Goal: Task Accomplishment & Management: Use online tool/utility

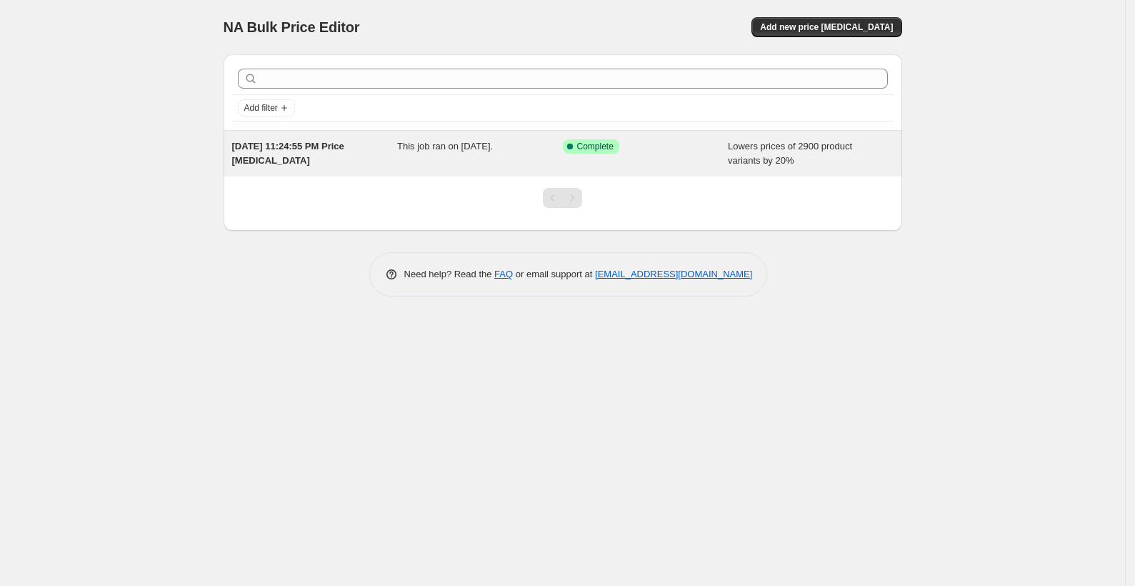
click at [794, 162] on div "Lowers prices of 2900 product variants by 20%" at bounding box center [811, 153] width 166 height 29
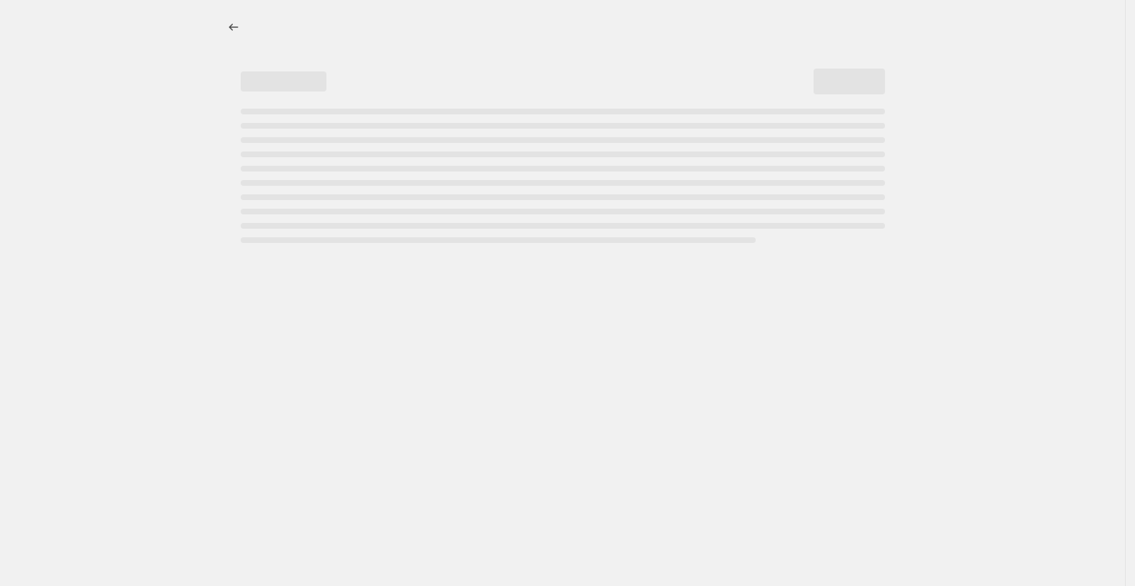
select select "percentage"
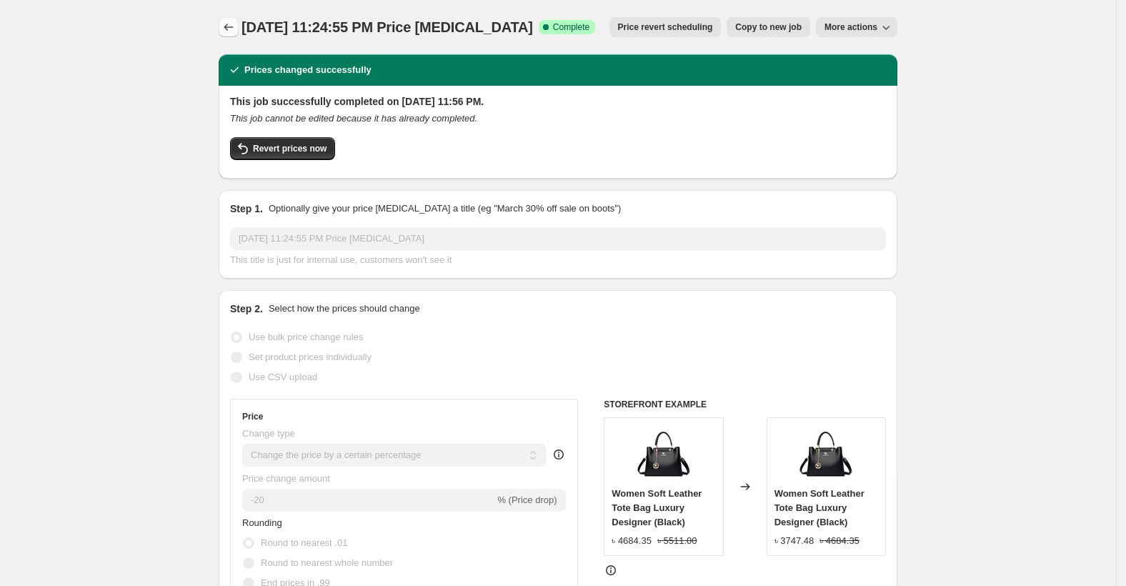
click at [236, 31] on icon "Price change jobs" at bounding box center [228, 27] width 14 height 14
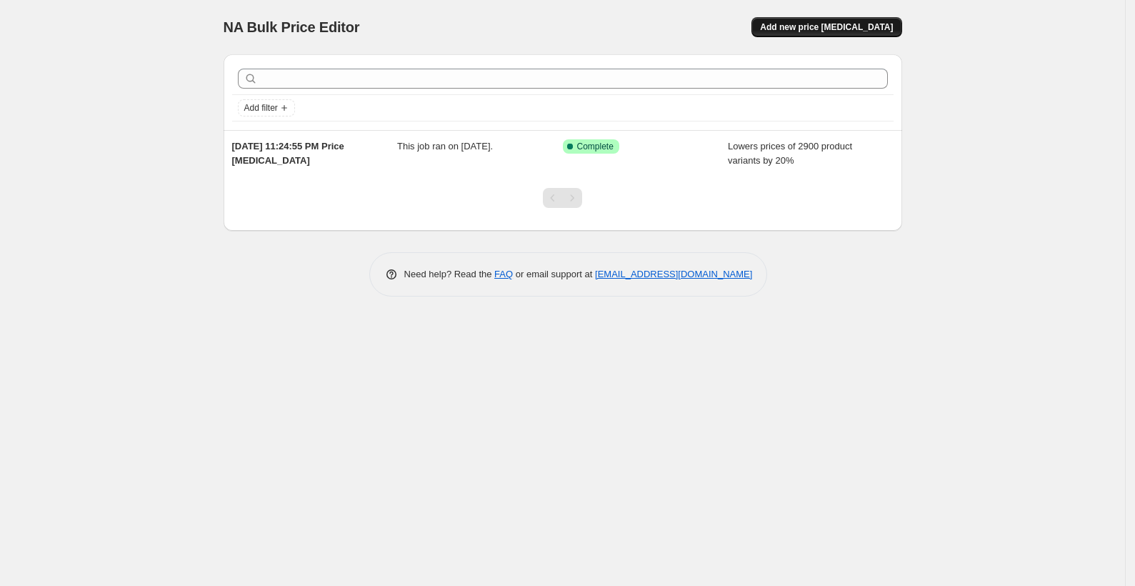
click at [855, 25] on span "Add new price [MEDICAL_DATA]" at bounding box center [826, 26] width 133 height 11
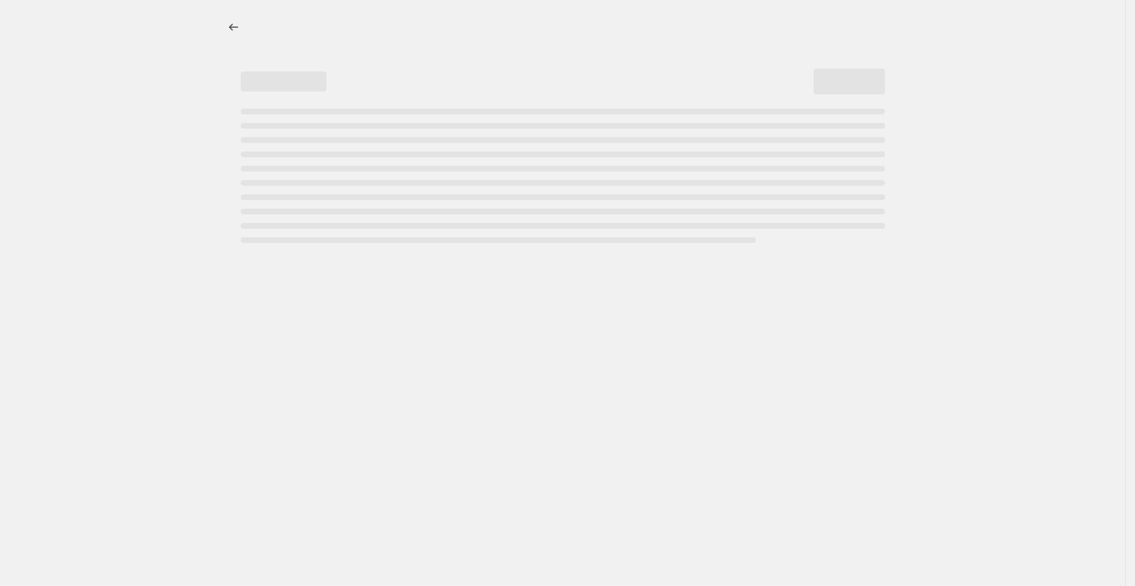
select select "percentage"
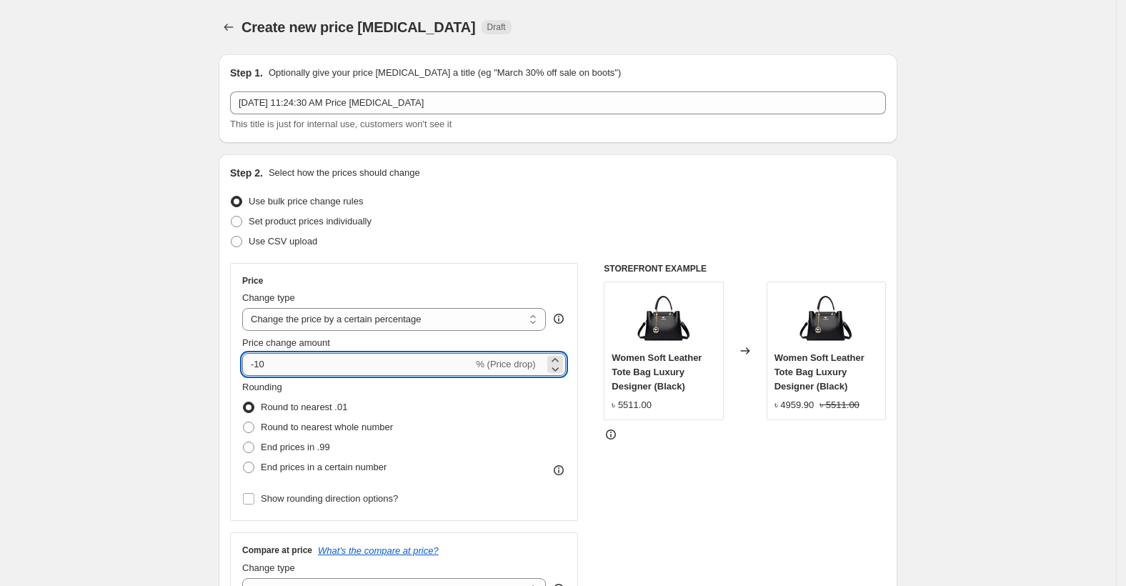
click at [359, 362] on input "-10" at bounding box center [357, 364] width 231 height 23
type input "-1"
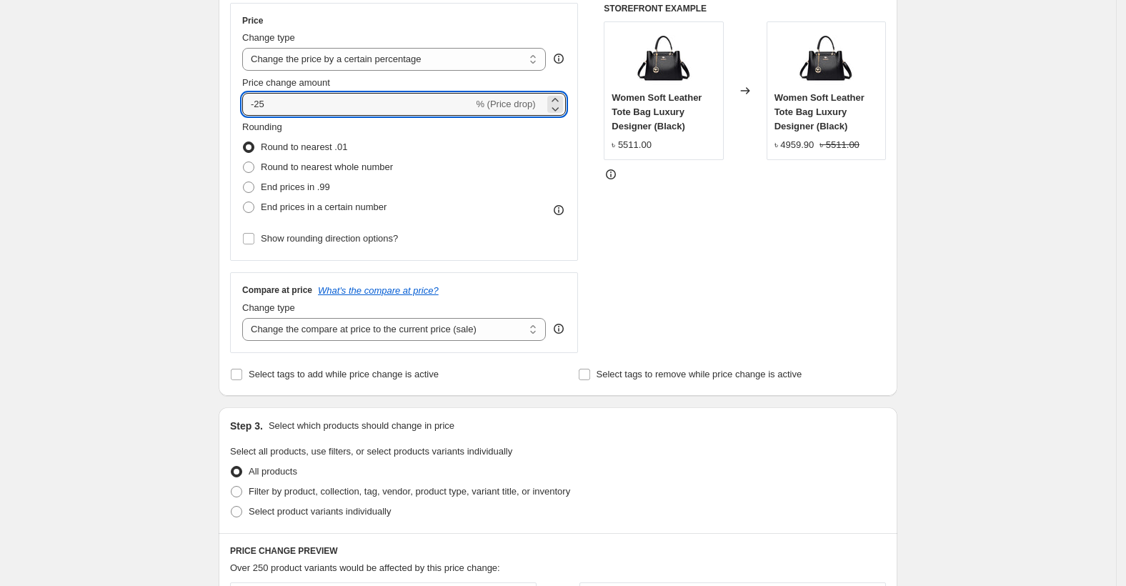
scroll to position [297, 0]
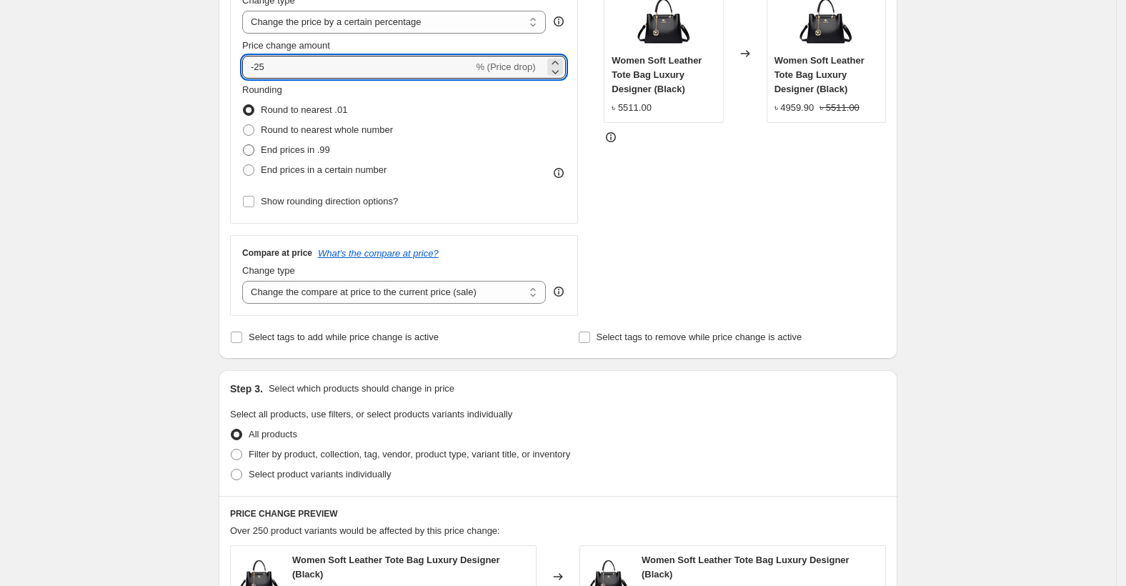
type input "-25"
click at [276, 157] on label "End prices in .99" at bounding box center [286, 150] width 88 height 20
click at [244, 145] on input "End prices in .99" at bounding box center [243, 144] width 1 height 1
radio input "true"
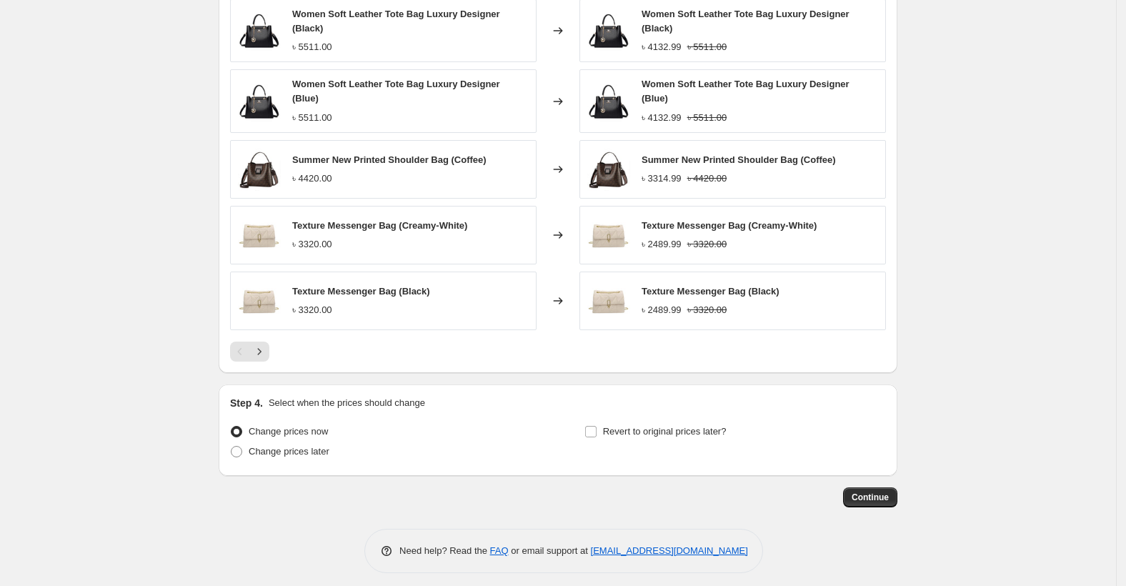
scroll to position [844, 0]
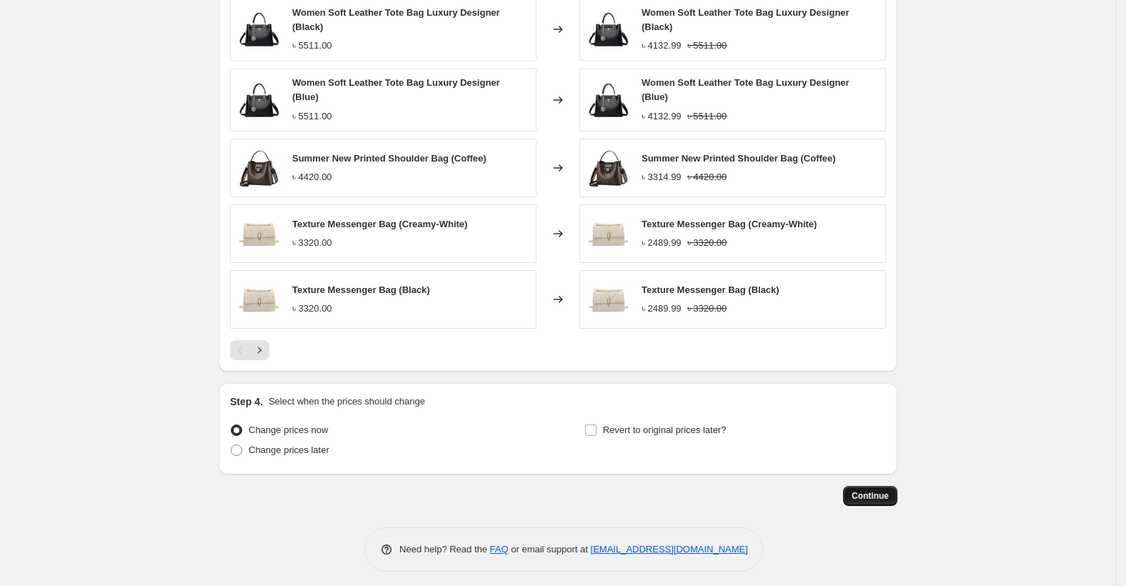
click at [882, 493] on span "Continue" at bounding box center [869, 495] width 37 height 11
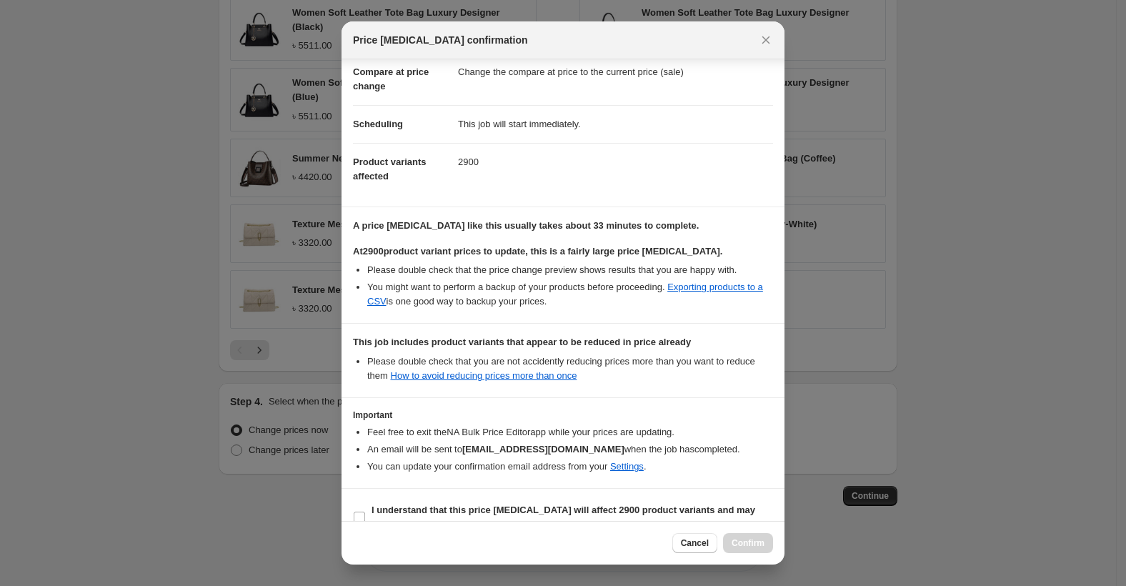
scroll to position [92, 0]
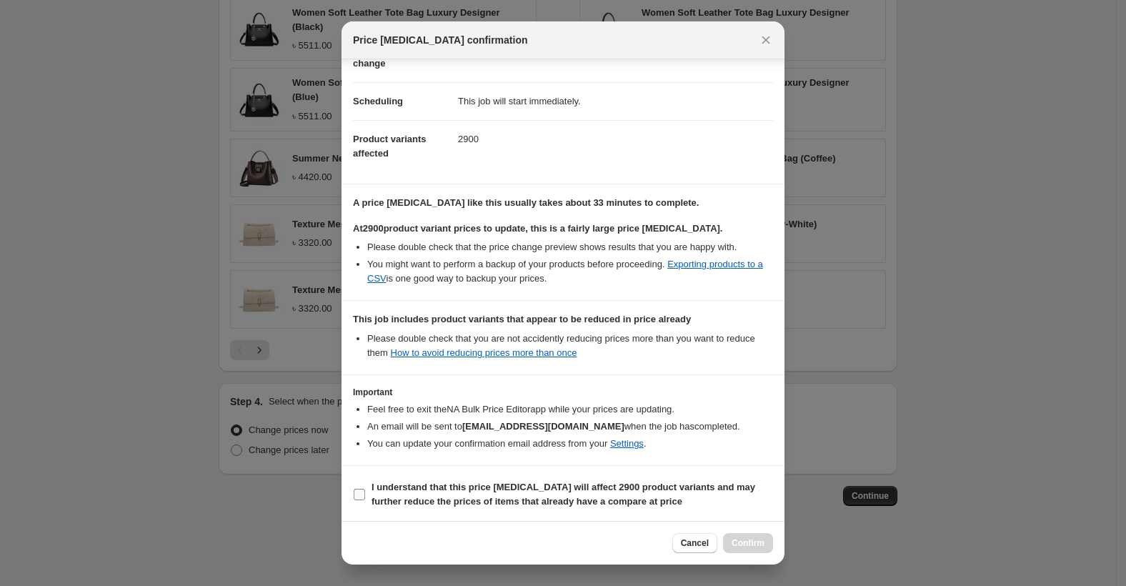
click at [366, 486] on label "I understand that this price [MEDICAL_DATA] will affect 2900 product variants a…" at bounding box center [563, 494] width 420 height 34
click at [365, 489] on input "I understand that this price [MEDICAL_DATA] will affect 2900 product variants a…" at bounding box center [359, 494] width 11 height 11
checkbox input "true"
click at [755, 538] on span "Confirm" at bounding box center [747, 542] width 33 height 11
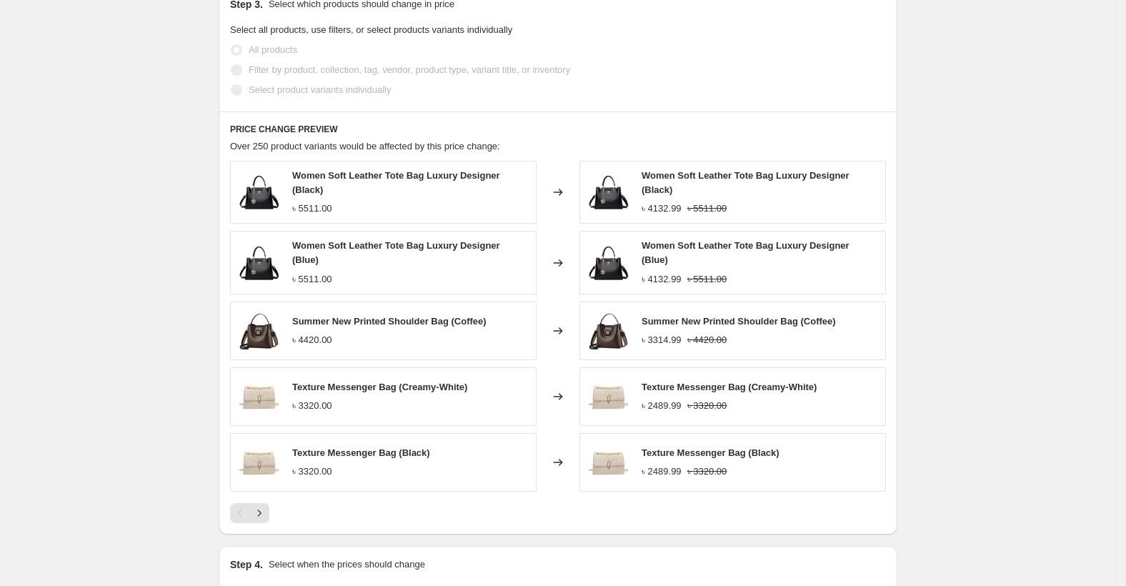
scroll to position [886, 0]
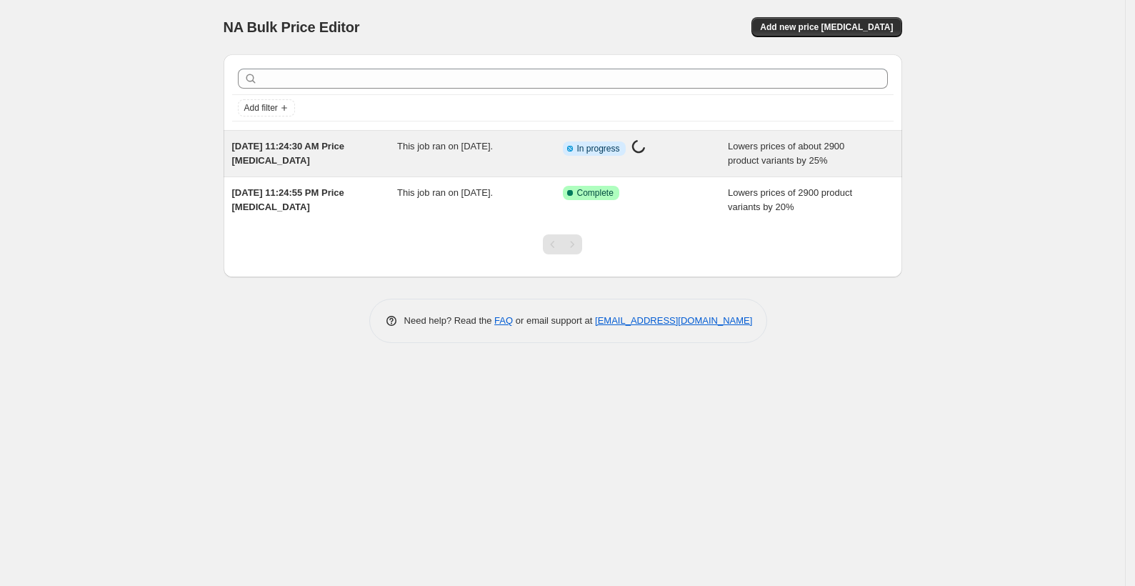
drag, startPoint x: 516, startPoint y: 154, endPoint x: 457, endPoint y: 161, distance: 58.9
click at [457, 161] on div "This job ran on [DATE]." at bounding box center [480, 153] width 166 height 29
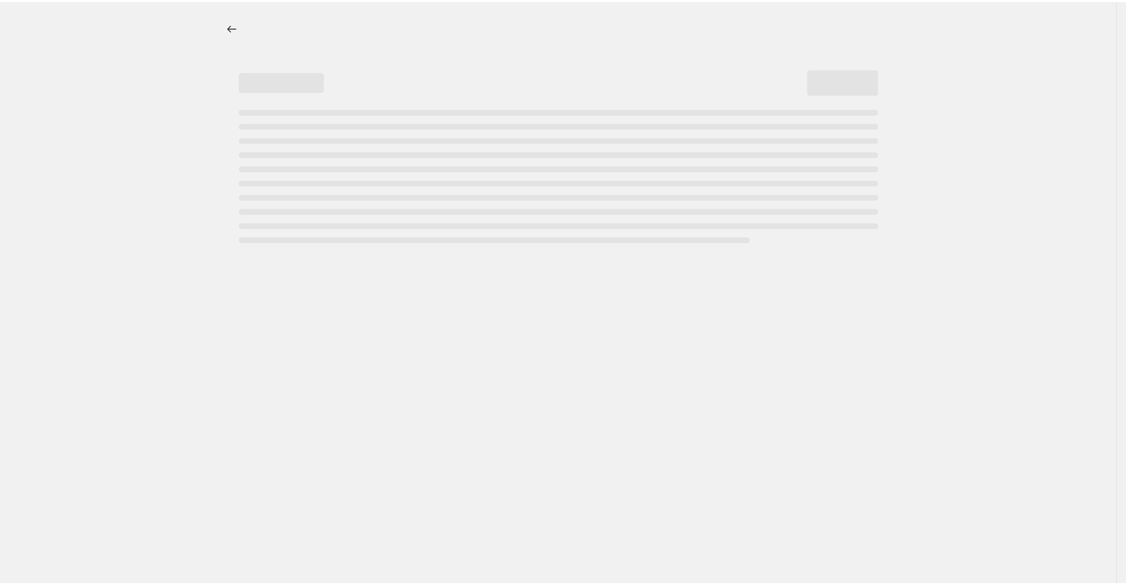
select select "percentage"
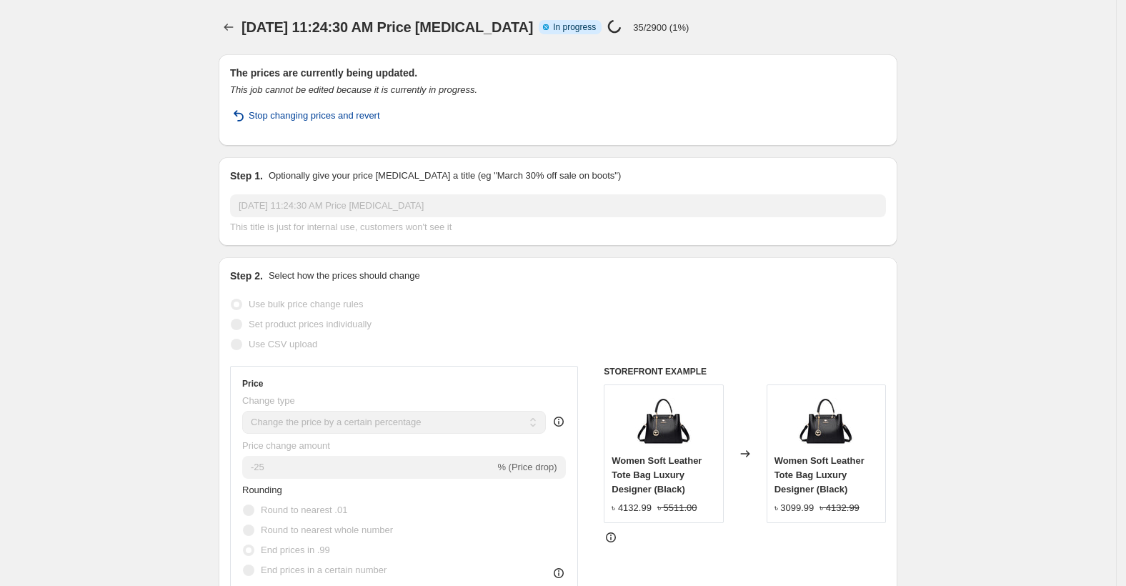
click at [264, 112] on span "Stop changing prices and revert" at bounding box center [314, 116] width 131 height 14
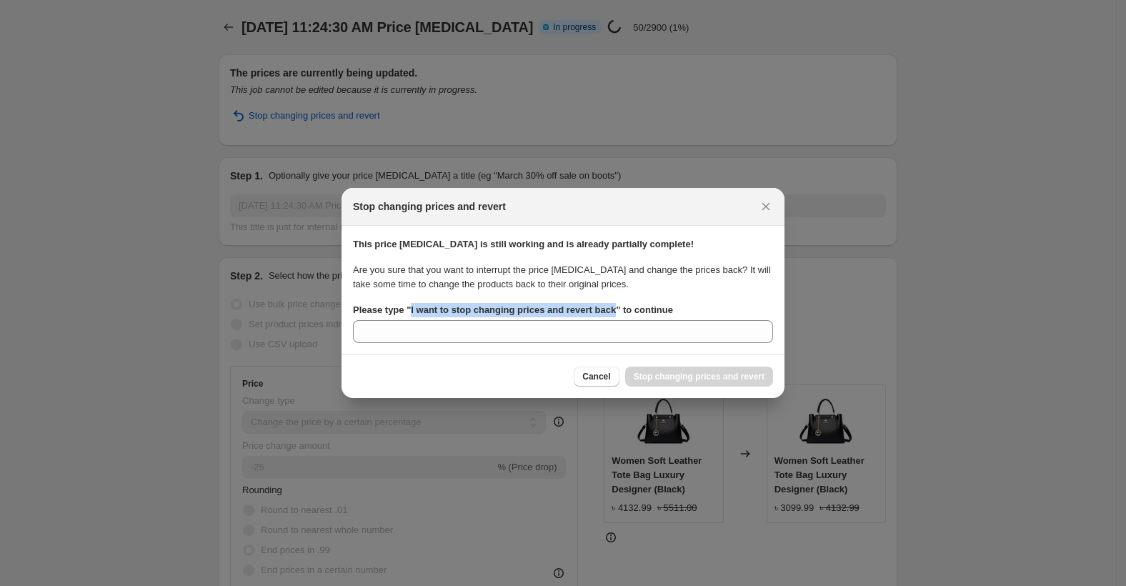
drag, startPoint x: 408, startPoint y: 313, endPoint x: 611, endPoint y: 314, distance: 202.9
click at [611, 314] on b "Please type " I want to stop changing prices and revert back " to continue" at bounding box center [513, 309] width 320 height 11
copy b "I want to stop changing prices and revert back"
click at [573, 343] on section "This price [MEDICAL_DATA] is still working and is already partially complete! A…" at bounding box center [562, 290] width 443 height 129
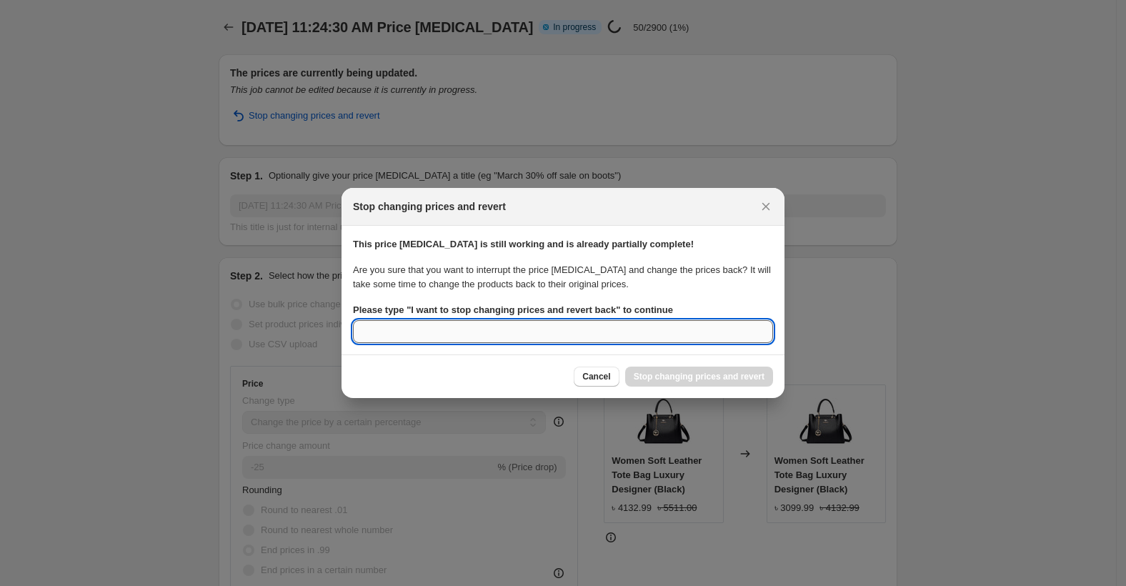
click at [579, 339] on input "Please type " I want to stop changing prices and revert back " to continue" at bounding box center [563, 331] width 420 height 23
paste input "I want to stop changing prices and revert back"
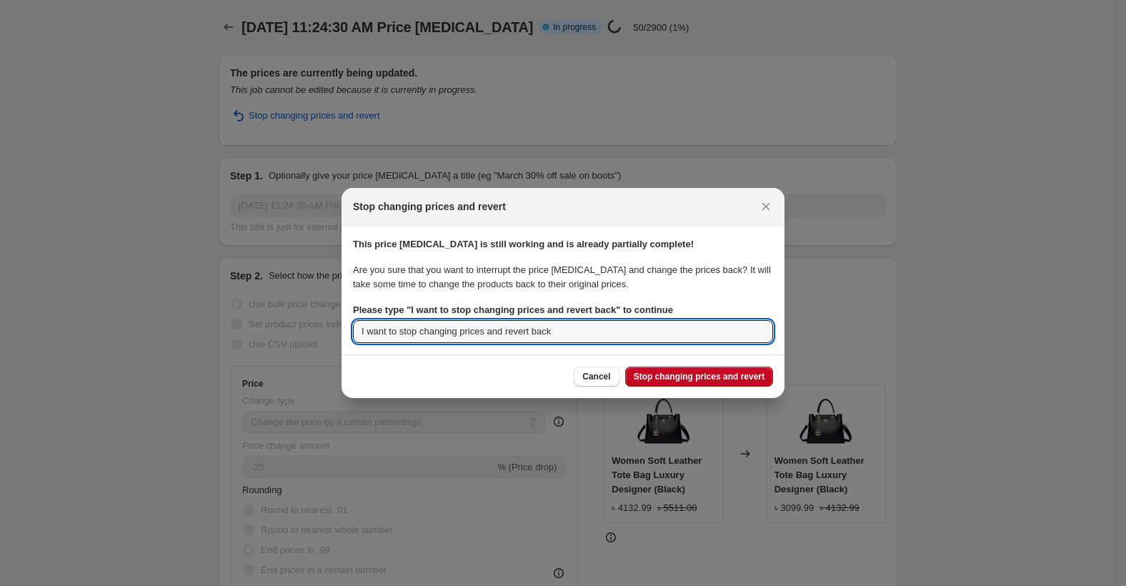
type input "I want to stop changing prices and revert back"
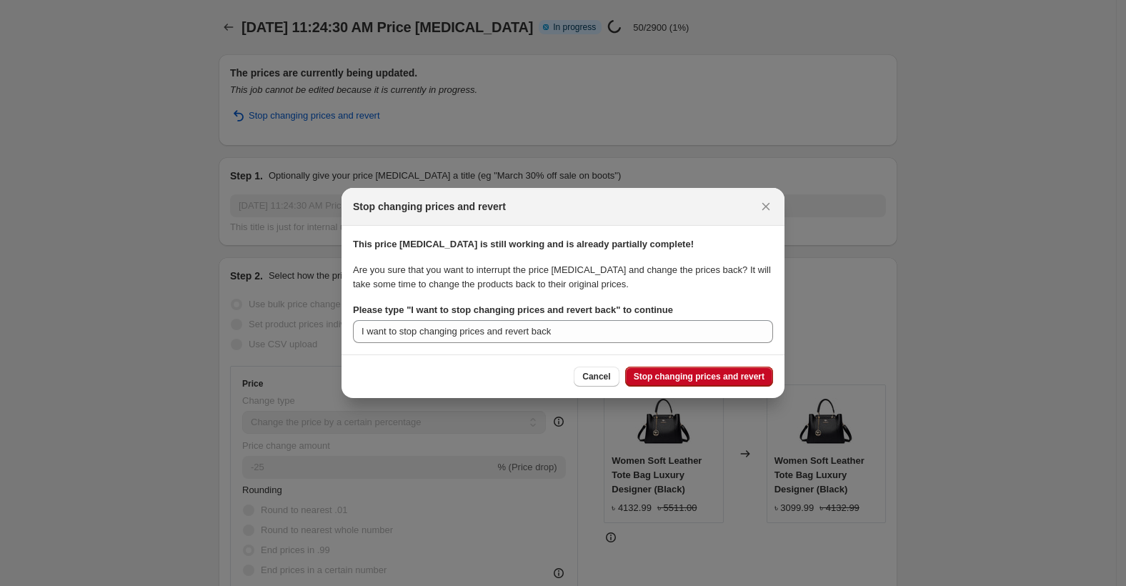
click at [647, 365] on div "Cancel Stop changing prices and revert" at bounding box center [562, 376] width 443 height 44
click at [650, 370] on button "Stop changing prices and revert" at bounding box center [699, 376] width 148 height 20
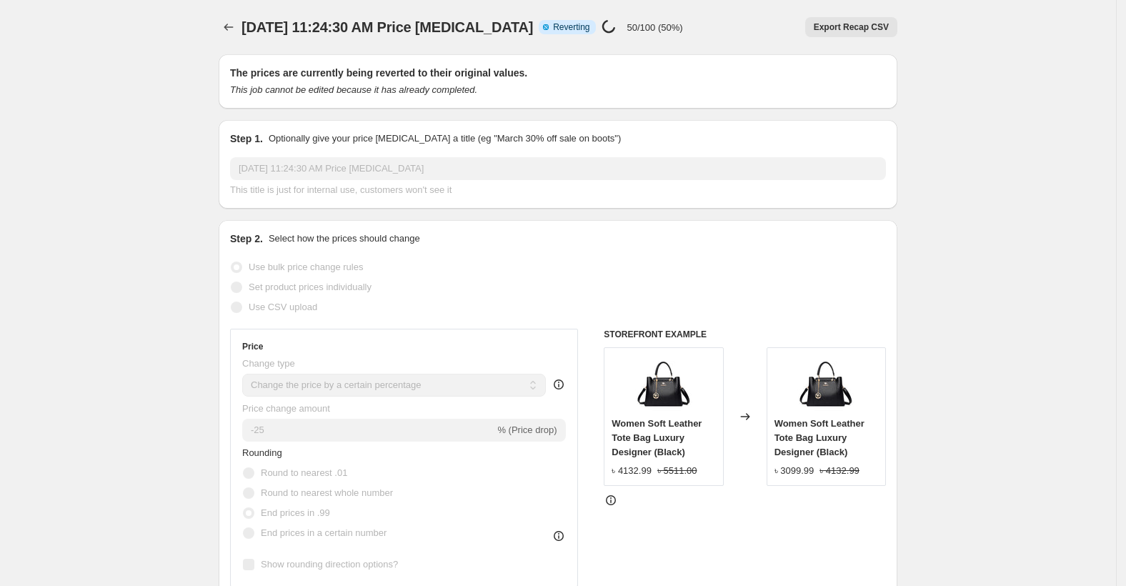
select select "percentage"
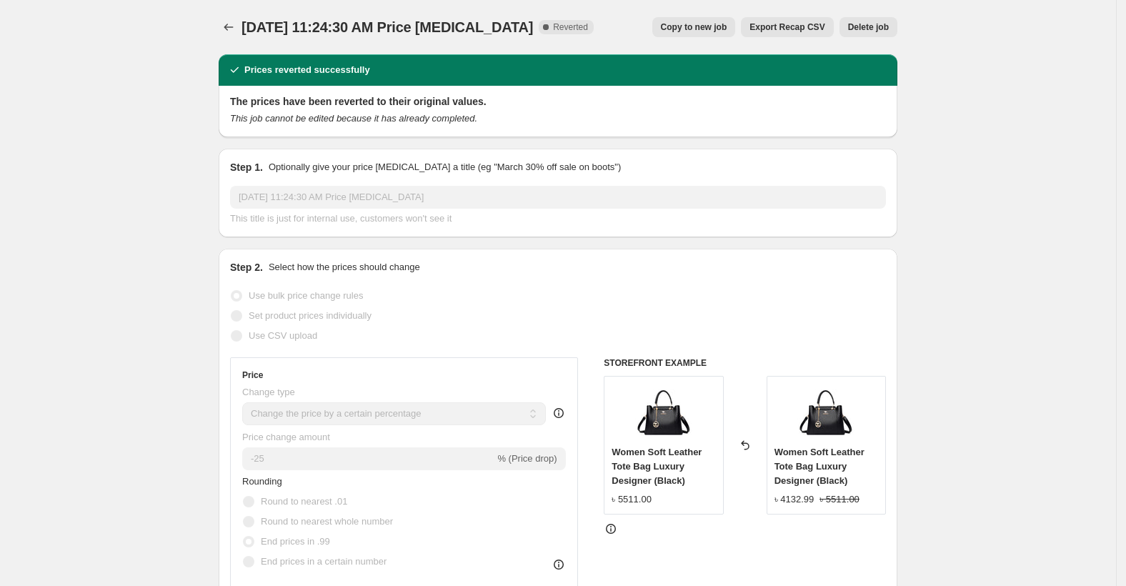
click at [879, 19] on button "Delete job" at bounding box center [868, 27] width 58 height 20
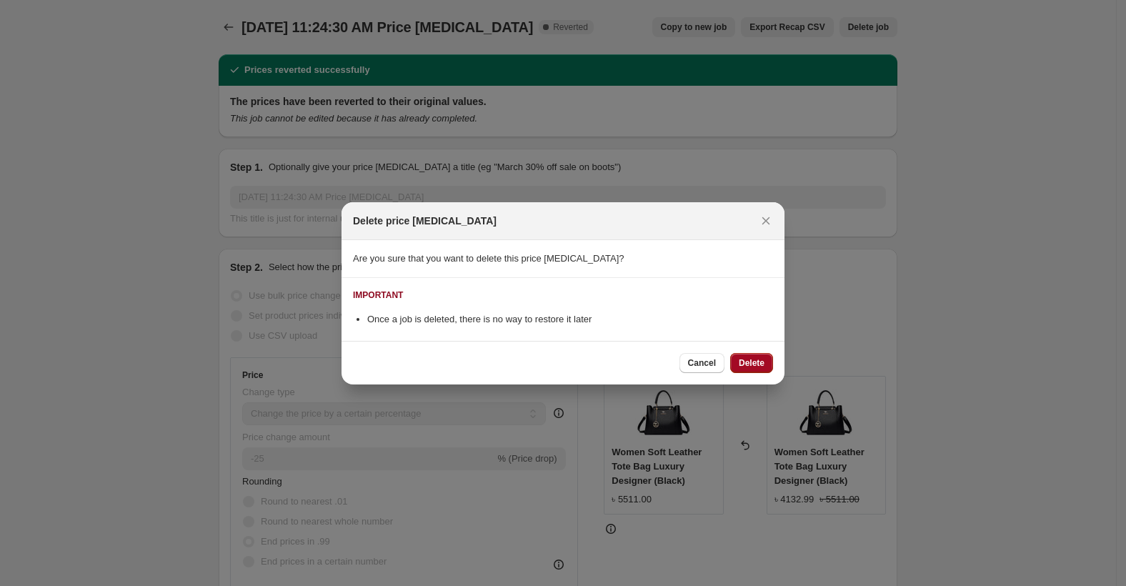
click at [755, 366] on span "Delete" at bounding box center [752, 362] width 26 height 11
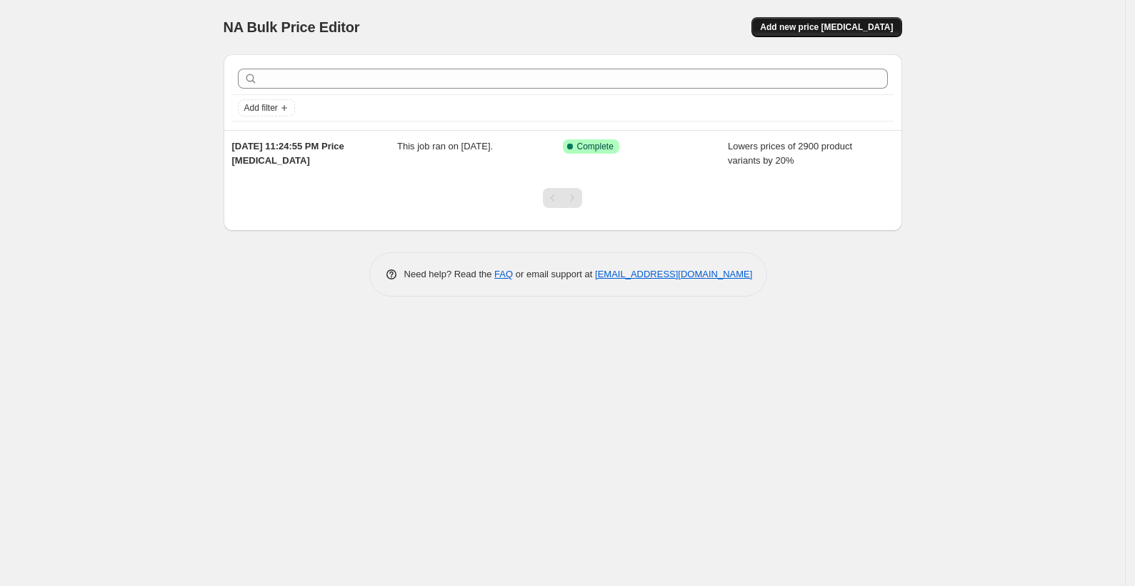
click at [826, 35] on button "Add new price [MEDICAL_DATA]" at bounding box center [826, 27] width 150 height 20
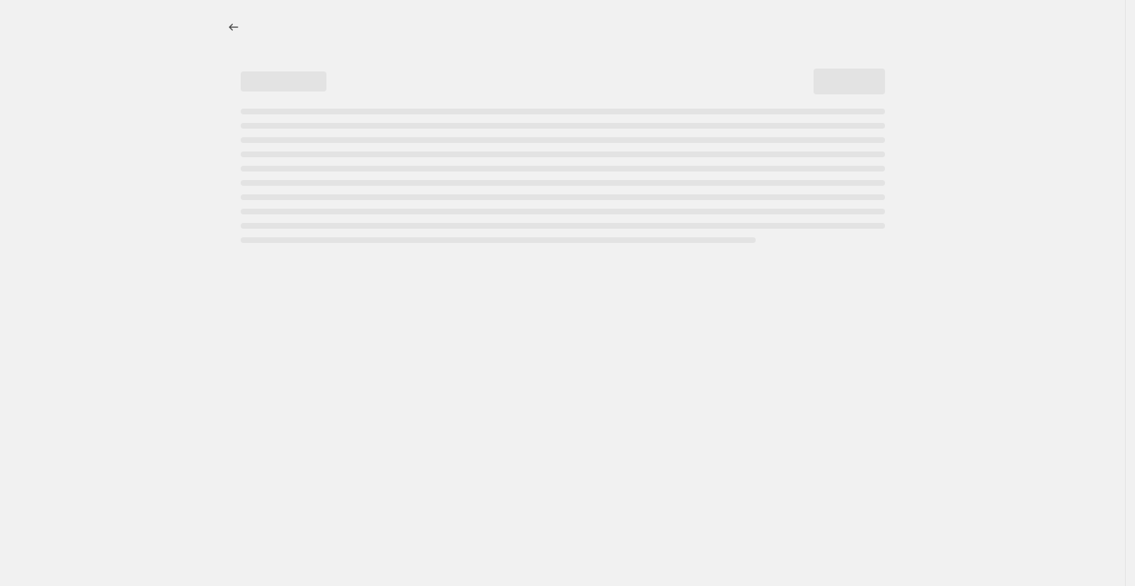
select select "percentage"
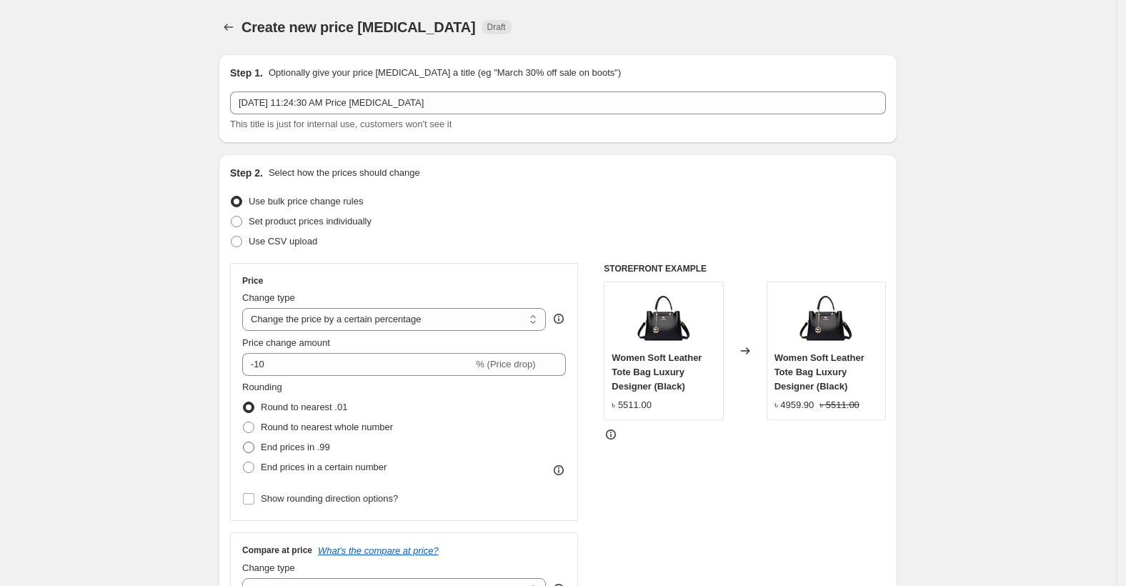
click at [304, 447] on span "End prices in .99" at bounding box center [295, 446] width 69 height 11
click at [244, 442] on input "End prices in .99" at bounding box center [243, 441] width 1 height 1
radio input "true"
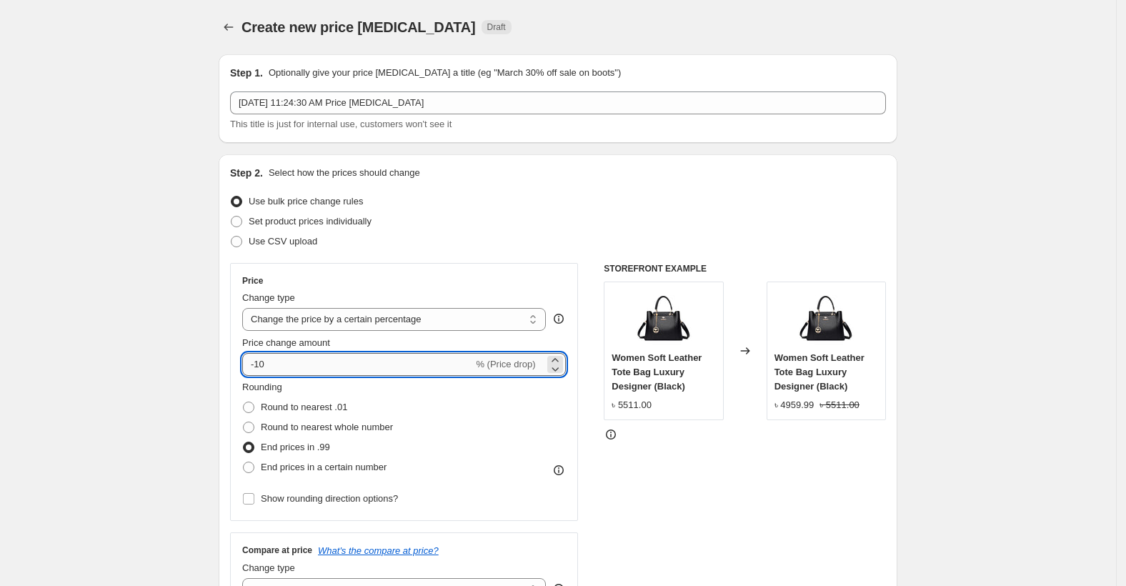
click at [277, 361] on input "-10" at bounding box center [357, 364] width 231 height 23
type input "-1"
type input "-2"
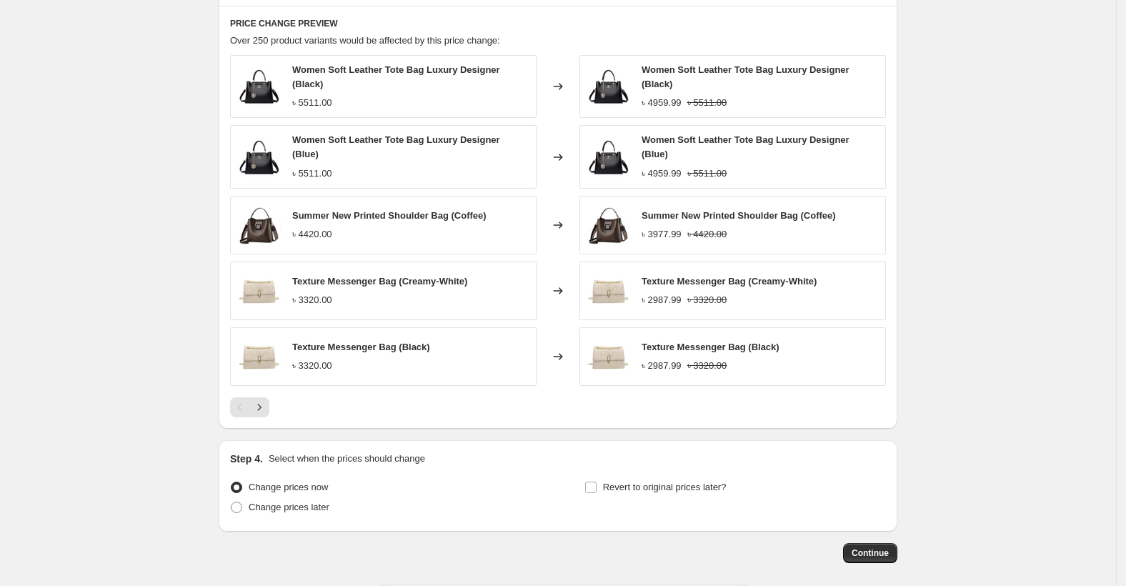
scroll to position [844, 0]
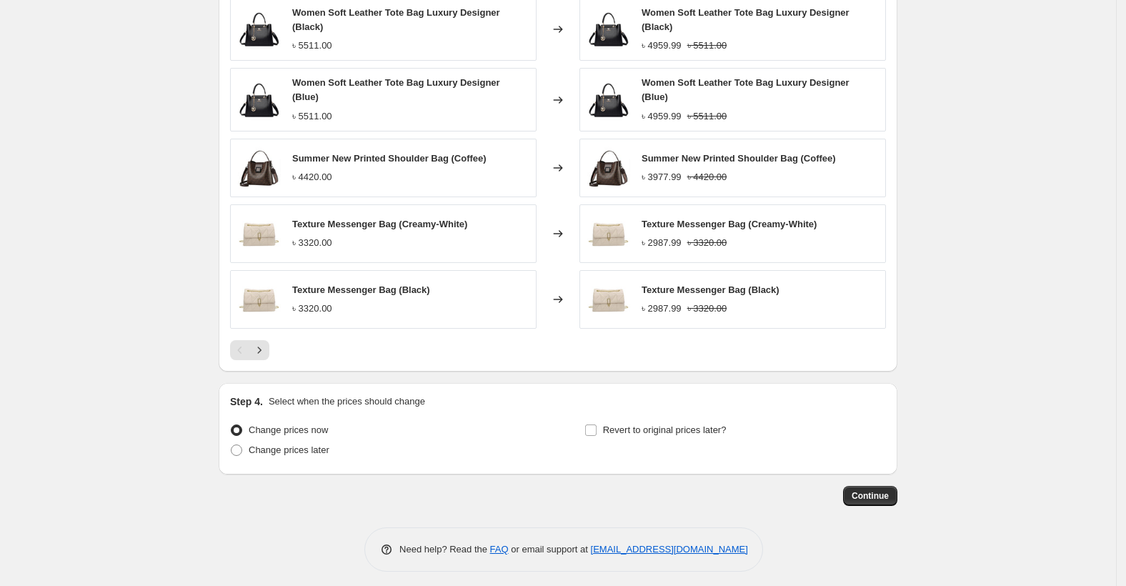
type input "-33"
click at [299, 424] on span "Change prices now" at bounding box center [288, 429] width 79 height 11
click at [231, 424] on input "Change prices now" at bounding box center [231, 424] width 1 height 1
click at [876, 494] on button "Continue" at bounding box center [870, 496] width 54 height 20
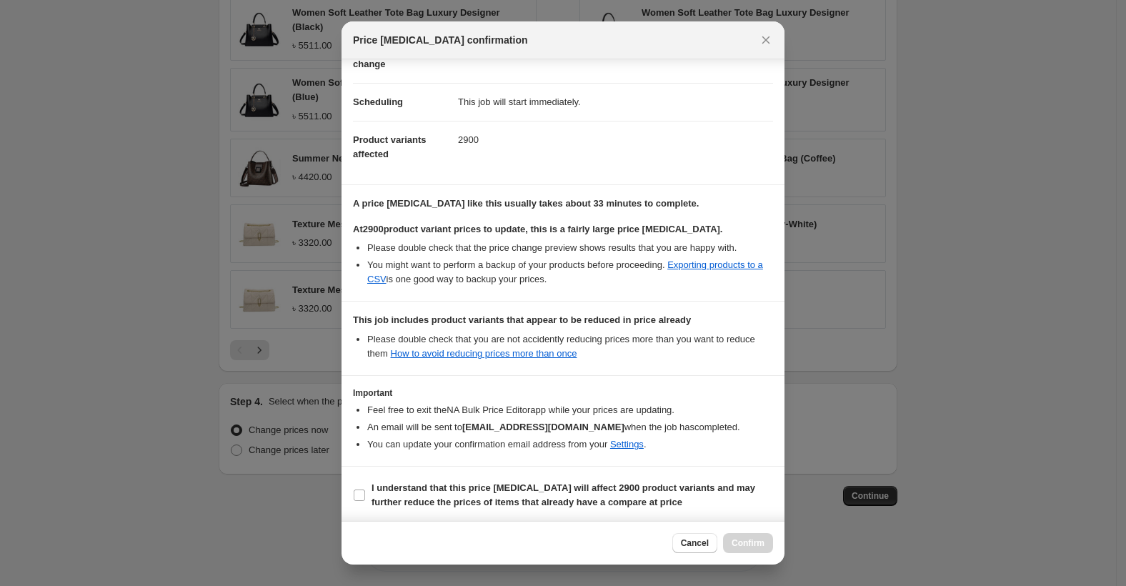
scroll to position [92, 0]
click at [476, 501] on b "I understand that this price [MEDICAL_DATA] will affect 2900 product variants a…" at bounding box center [563, 493] width 384 height 25
click at [365, 500] on input "I understand that this price [MEDICAL_DATA] will affect 2900 product variants a…" at bounding box center [359, 494] width 11 height 11
checkbox input "true"
click at [763, 549] on button "Confirm" at bounding box center [748, 543] width 50 height 20
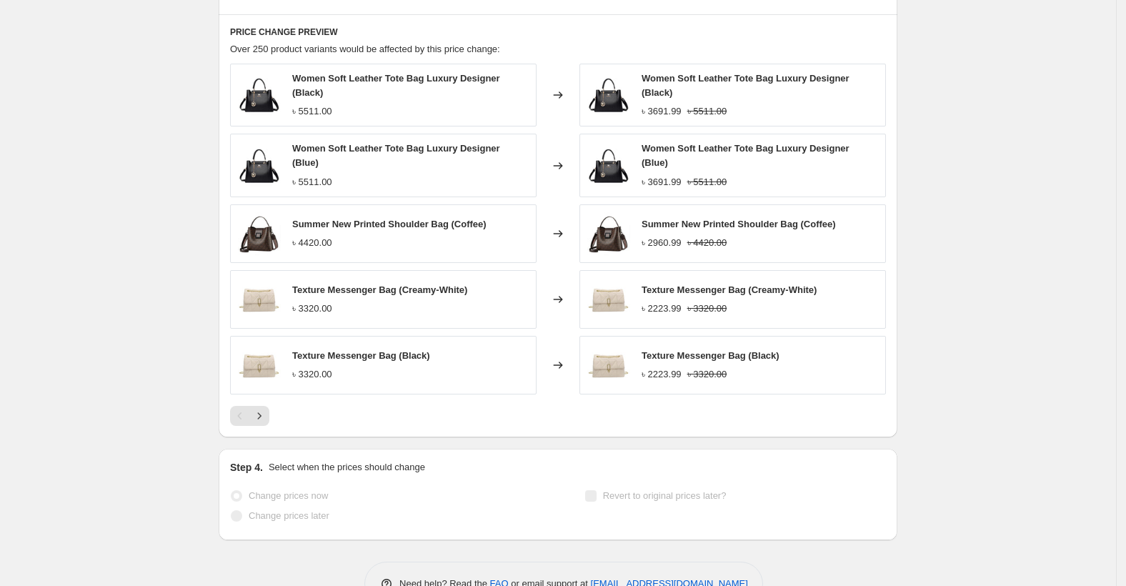
scroll to position [881, 0]
click at [409, 256] on div "Summer New Printed Shoulder Bag (Coffee) ৳ 4420.00" at bounding box center [383, 233] width 306 height 59
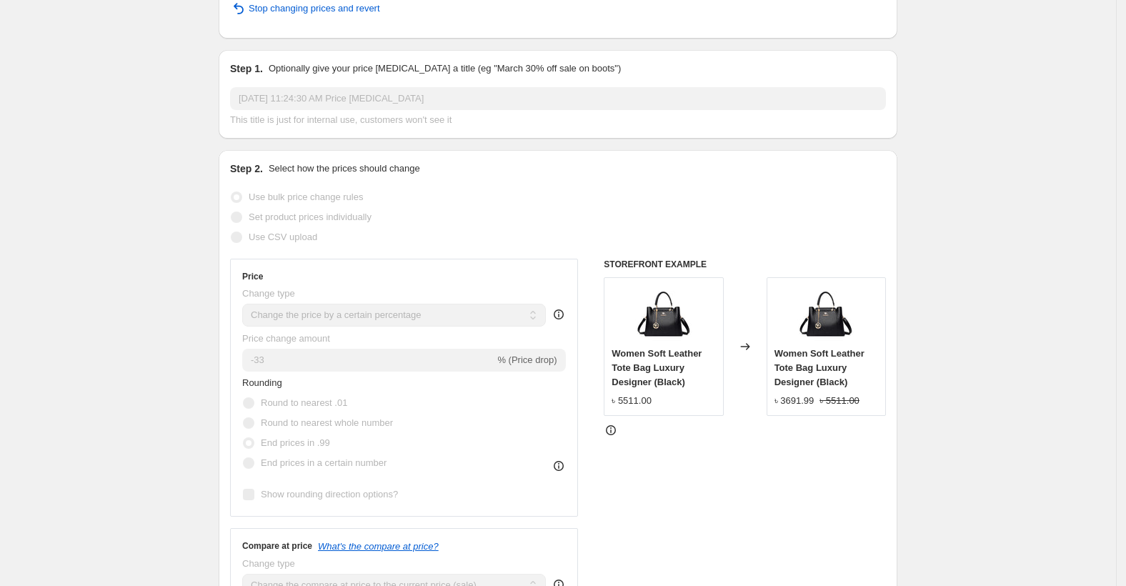
scroll to position [0, 0]
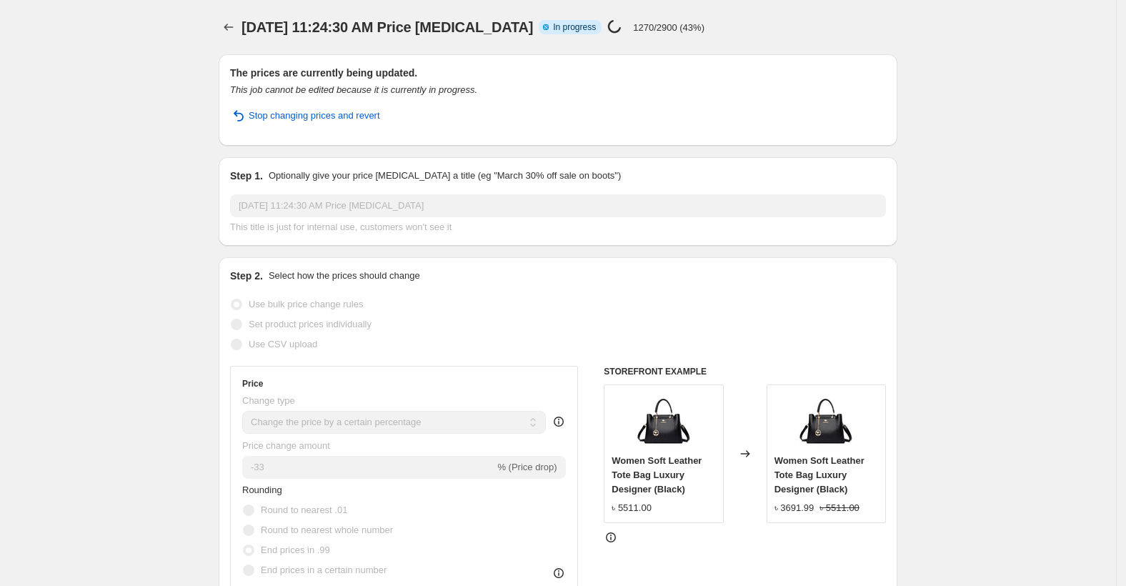
click at [229, 13] on div "[DATE] 11:24:30 AM Price [MEDICAL_DATA]. This page is ready [DATE] 11:24:30 AM …" at bounding box center [558, 27] width 679 height 54
click at [232, 17] on button "Price change jobs" at bounding box center [229, 27] width 20 height 20
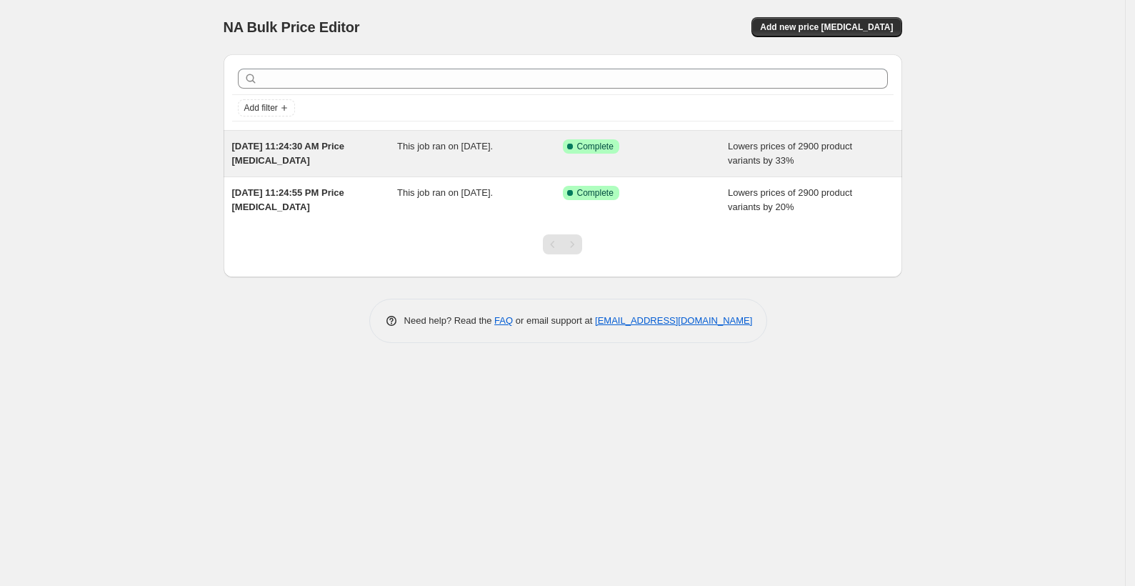
click at [483, 161] on div "This job ran on [DATE]." at bounding box center [480, 153] width 166 height 29
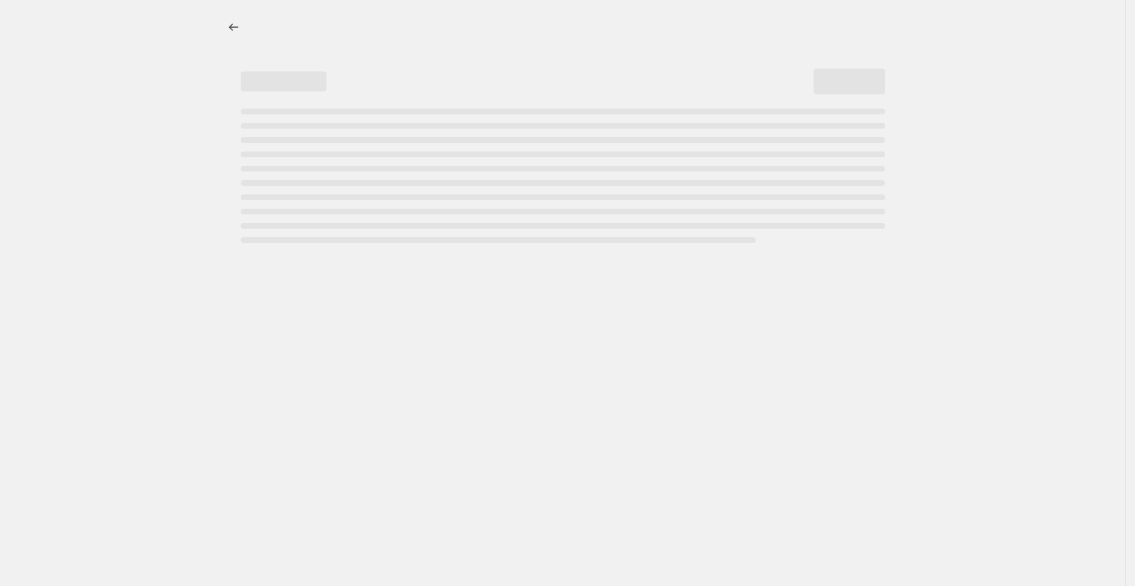
select select "percentage"
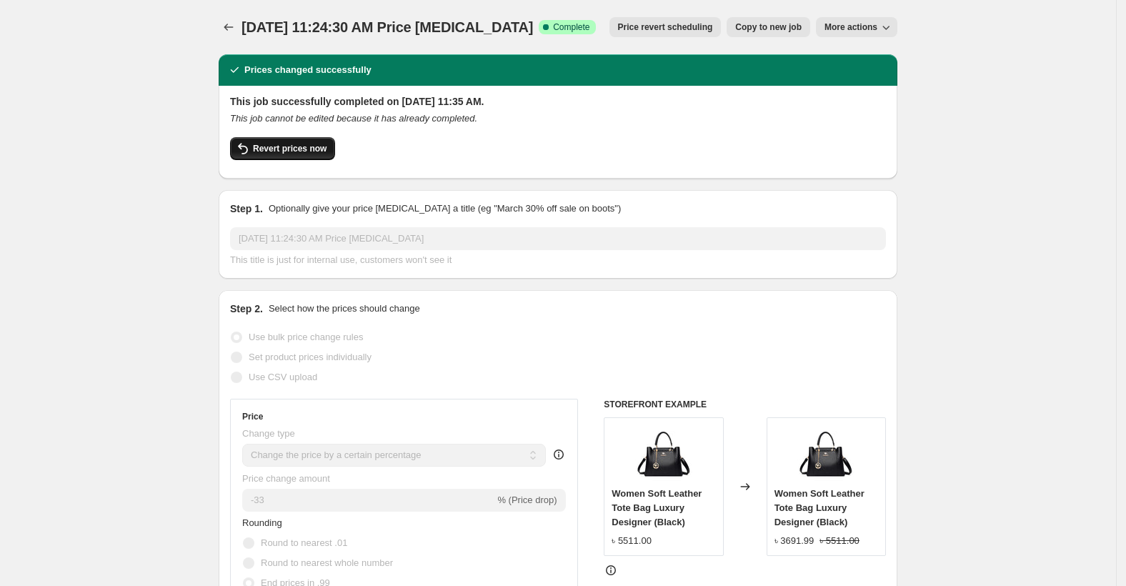
click at [301, 145] on span "Revert prices now" at bounding box center [290, 148] width 74 height 11
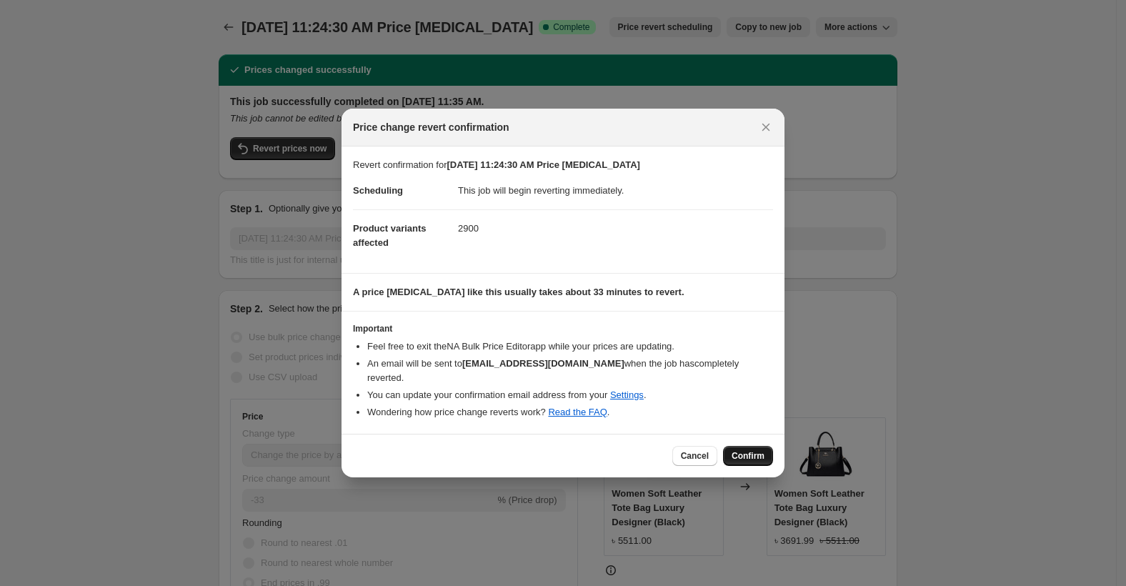
click at [741, 450] on span "Confirm" at bounding box center [747, 455] width 33 height 11
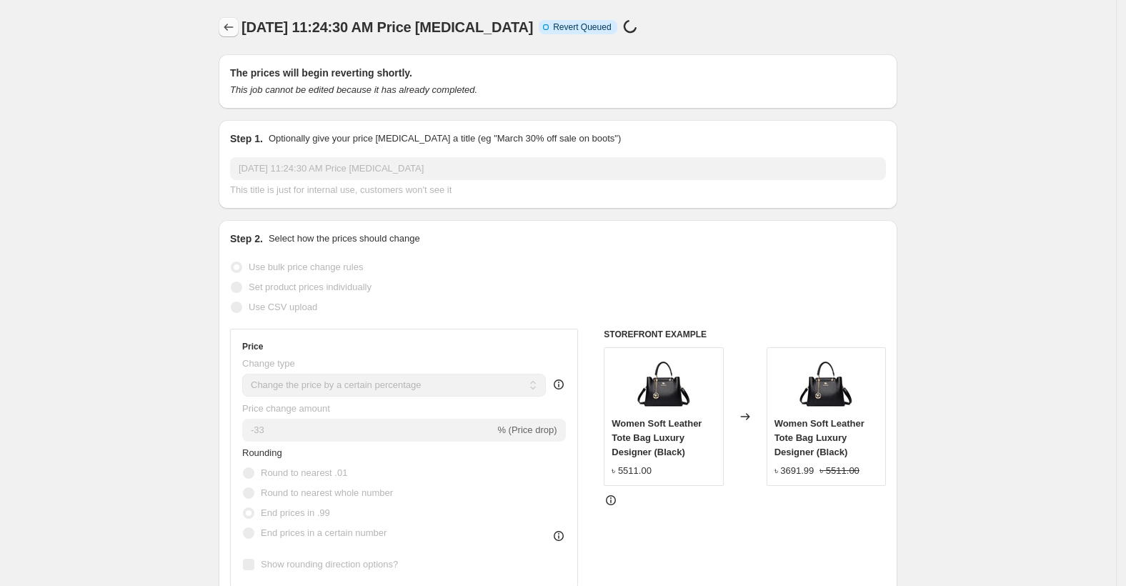
click at [239, 32] on button "Price change jobs" at bounding box center [229, 27] width 20 height 20
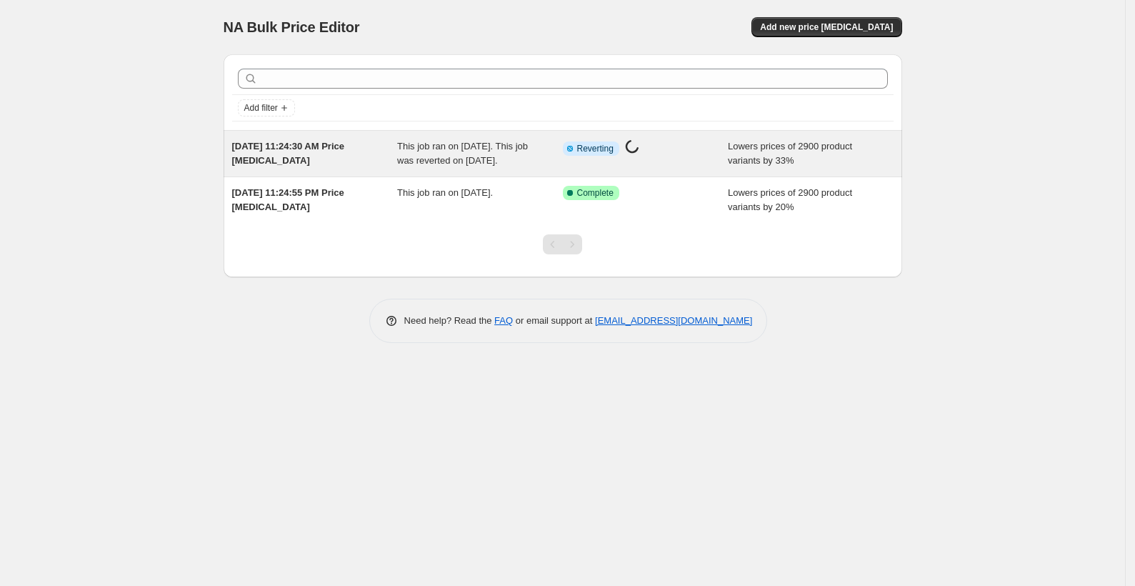
drag, startPoint x: 687, startPoint y: 145, endPoint x: 621, endPoint y: 147, distance: 66.5
click at [621, 146] on div "Info Partially complete Reverting Price [MEDICAL_DATA] in progress..." at bounding box center [635, 148] width 144 height 19
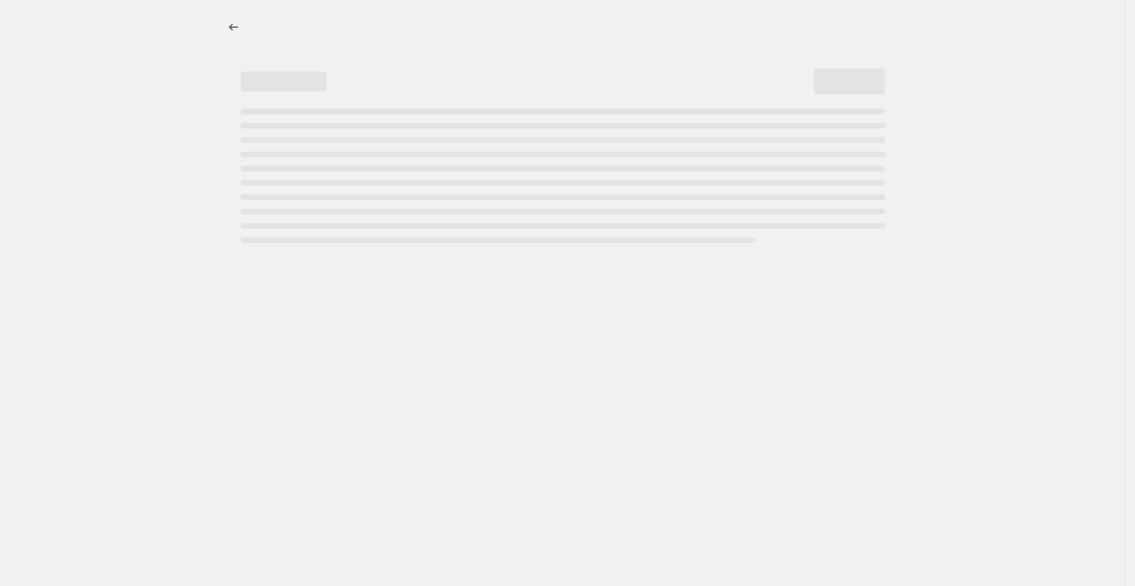
select select "percentage"
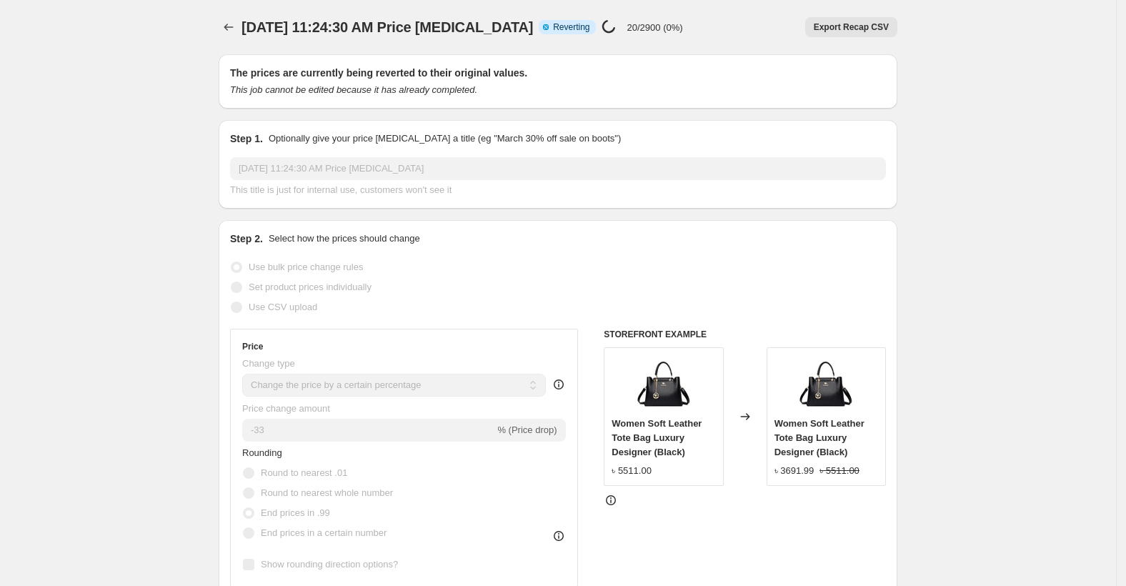
click at [847, 29] on span "Export Recap CSV" at bounding box center [851, 26] width 75 height 11
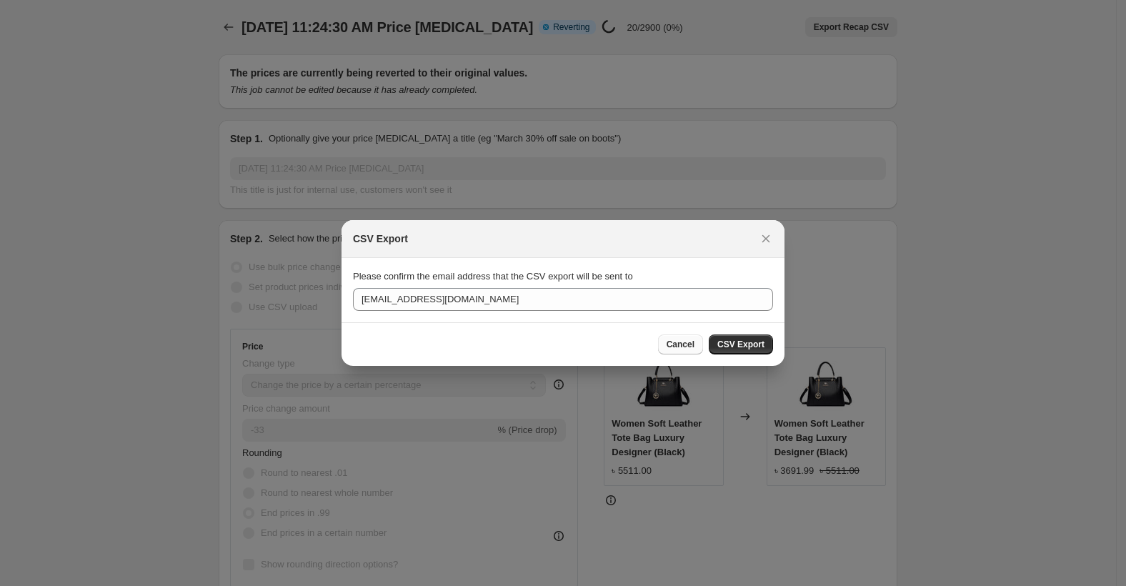
click at [692, 349] on span "Cancel" at bounding box center [680, 344] width 28 height 11
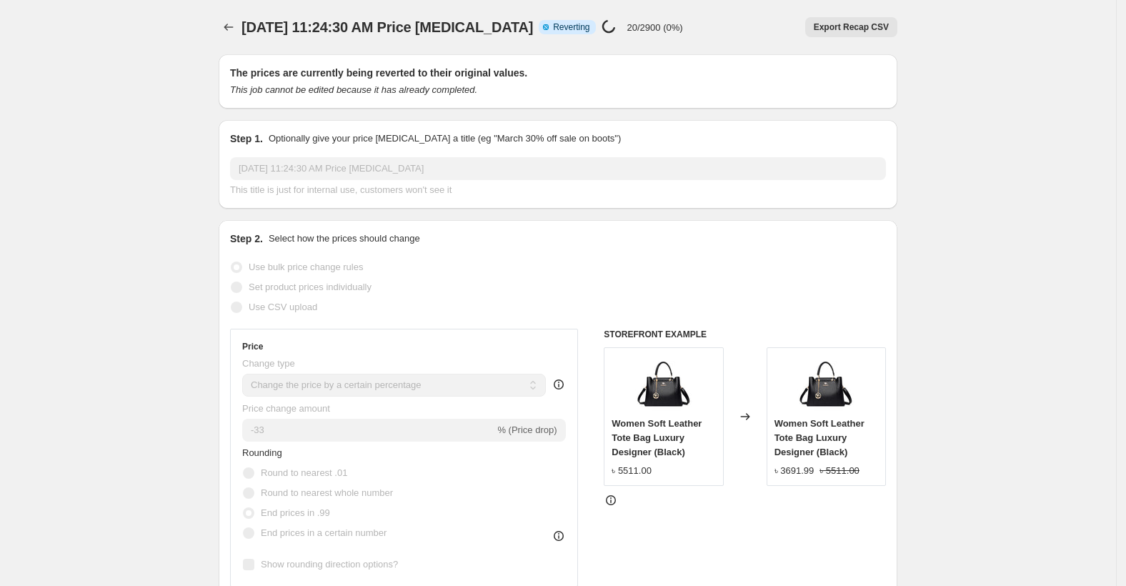
click at [234, 16] on div "[DATE] 11:24:30 AM Price [MEDICAL_DATA]. This page is ready [DATE] 11:24:30 AM …" at bounding box center [558, 27] width 679 height 54
click at [232, 29] on icon "Price change jobs" at bounding box center [228, 27] width 14 height 14
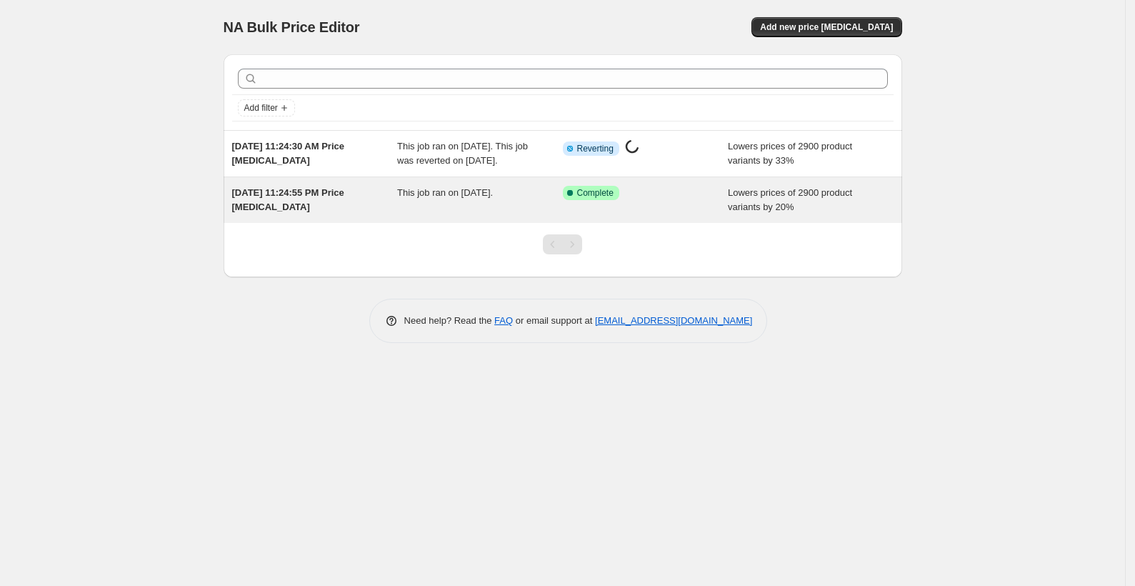
click at [781, 207] on span "Lowers prices of 2900 product variants by 20%" at bounding box center [790, 199] width 124 height 25
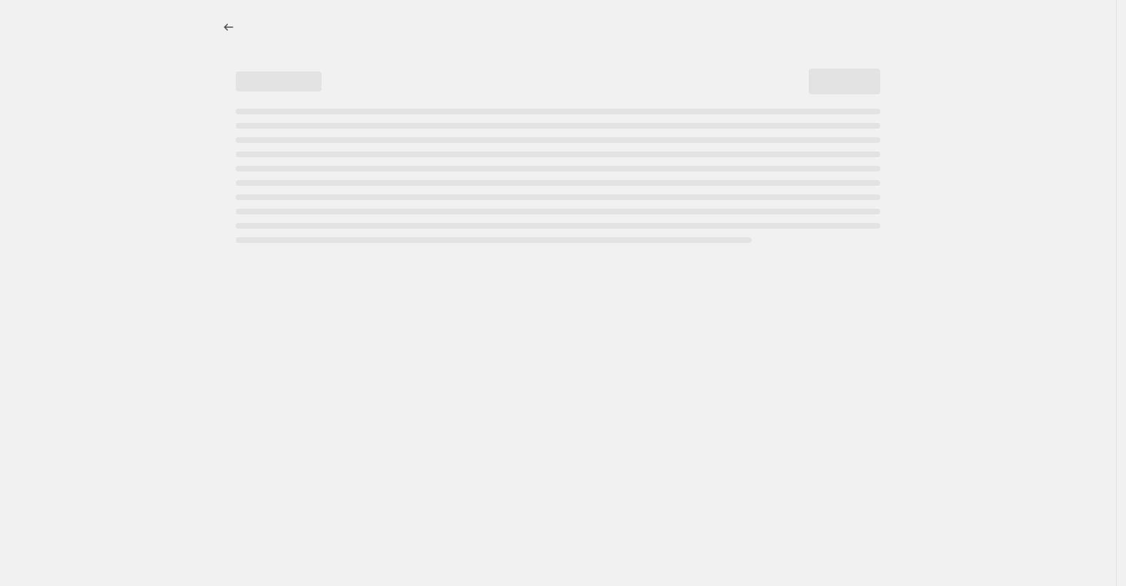
select select "percentage"
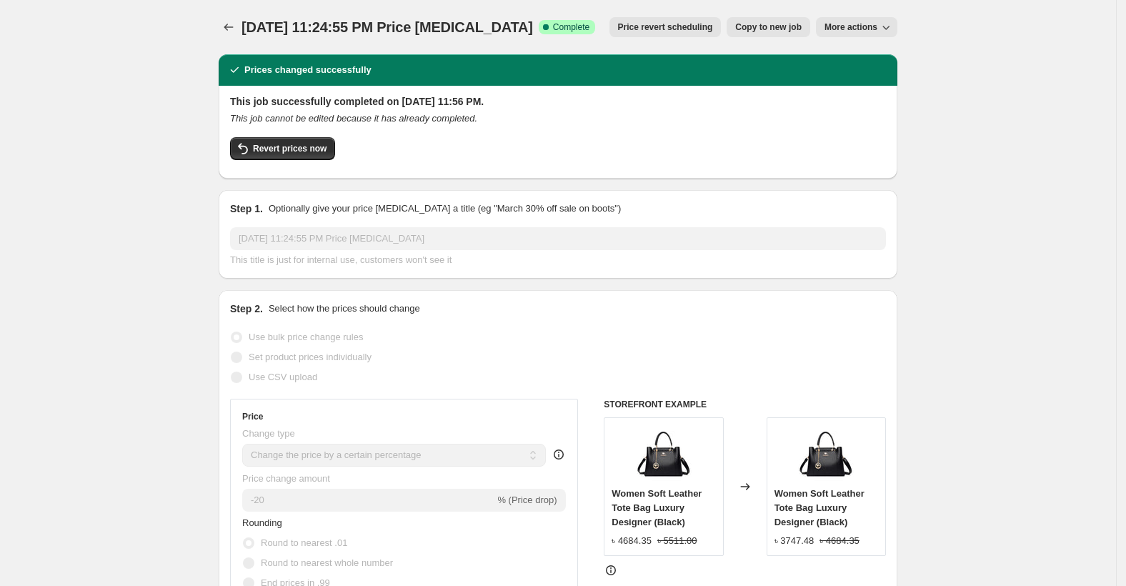
click at [869, 31] on span "More actions" at bounding box center [850, 26] width 53 height 11
drag, startPoint x: 861, startPoint y: 66, endPoint x: 854, endPoint y: 91, distance: 25.3
click at [854, 91] on ul "Export Recap CSV Delete job" at bounding box center [870, 68] width 86 height 47
click at [854, 89] on button "Delete job" at bounding box center [870, 80] width 86 height 23
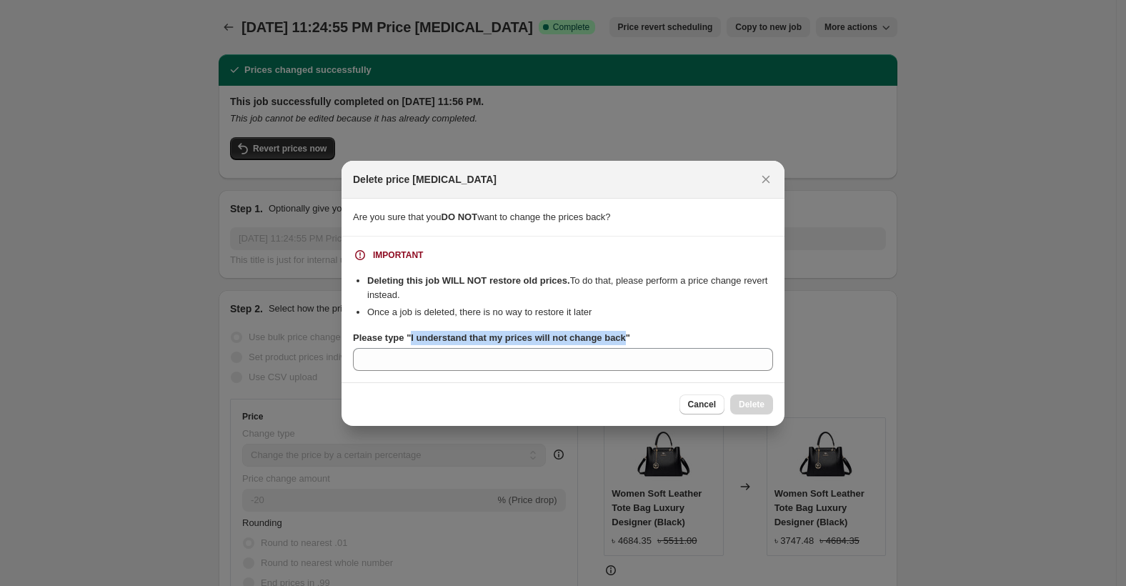
drag, startPoint x: 409, startPoint y: 338, endPoint x: 622, endPoint y: 343, distance: 213.6
click at [622, 343] on b "Please type "I understand that my prices will not change back"" at bounding box center [491, 337] width 277 height 11
copy b "I understand that my prices will not change back"
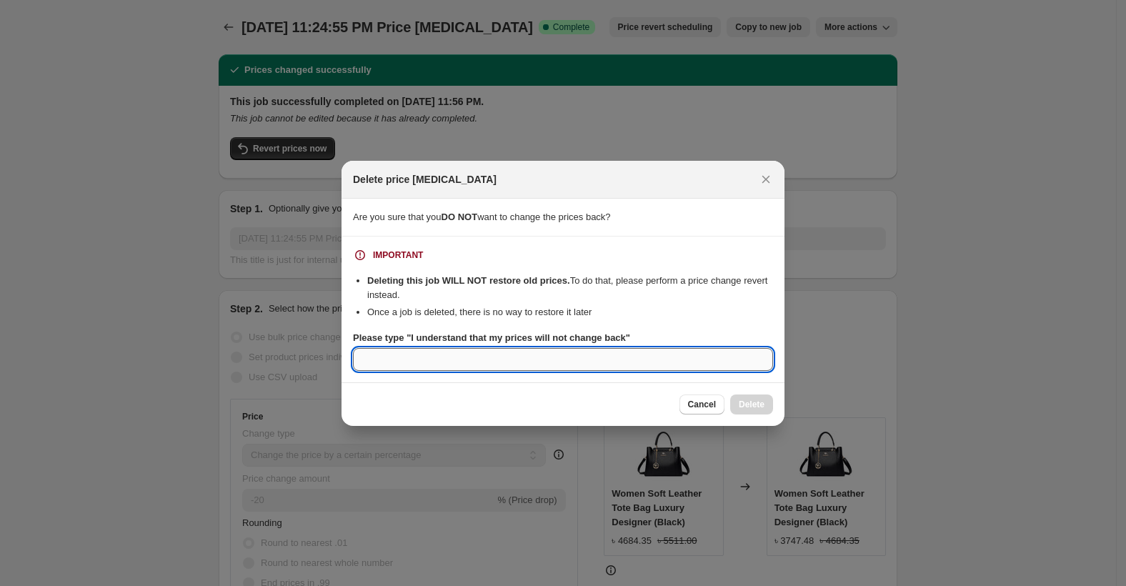
click at [519, 364] on input "Please type "I understand that my prices will not change back"" at bounding box center [563, 359] width 420 height 23
paste input "I understand that my prices will not change back"
type input "I understand that my prices will not change back"
click at [759, 405] on span "Delete" at bounding box center [752, 404] width 26 height 11
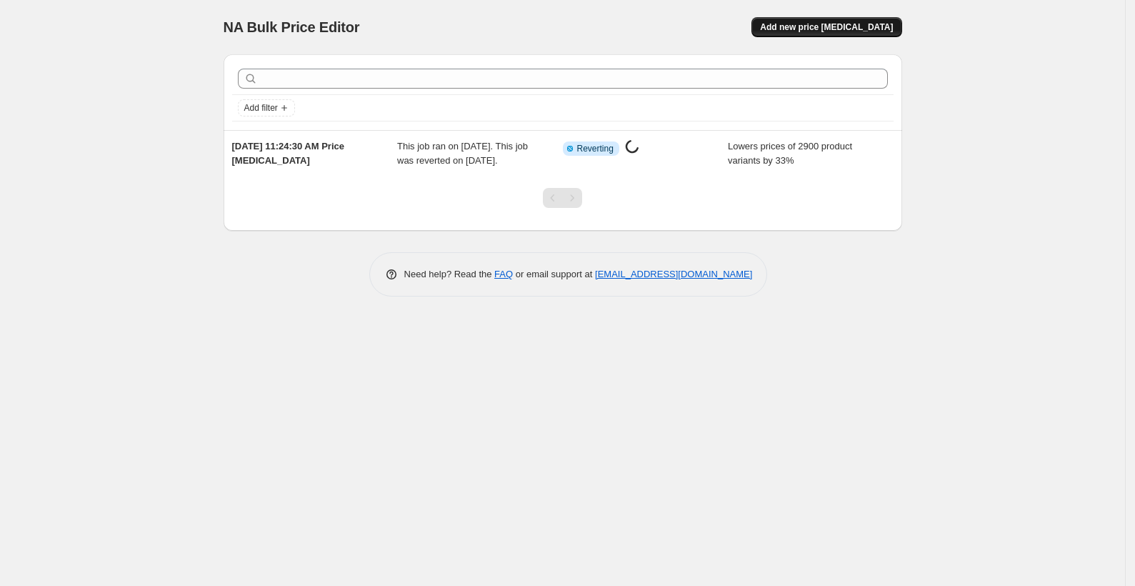
click at [828, 24] on span "Add new price [MEDICAL_DATA]" at bounding box center [826, 26] width 133 height 11
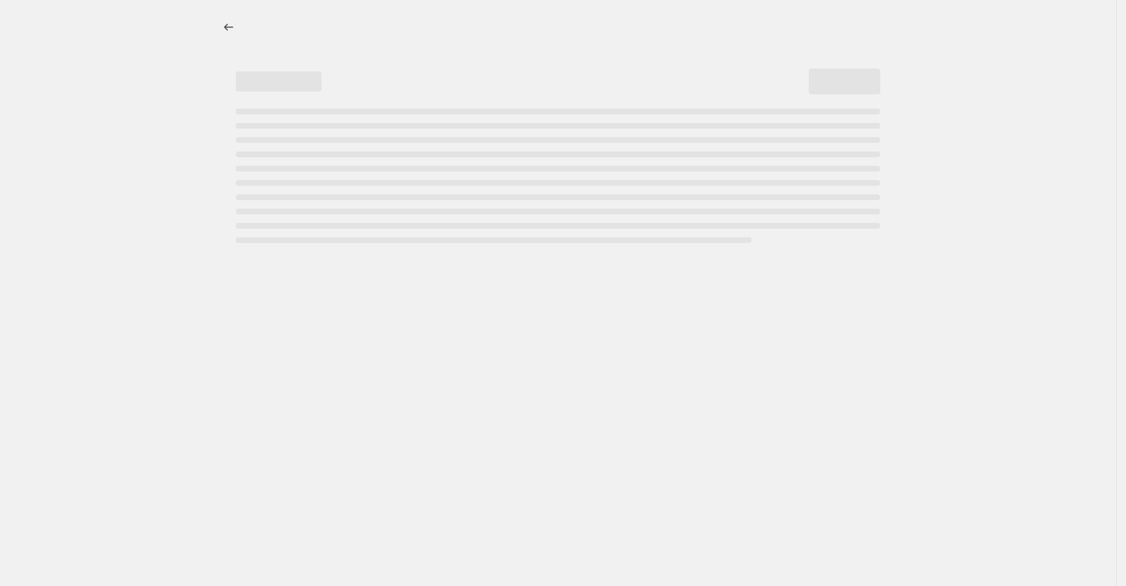
select select "percentage"
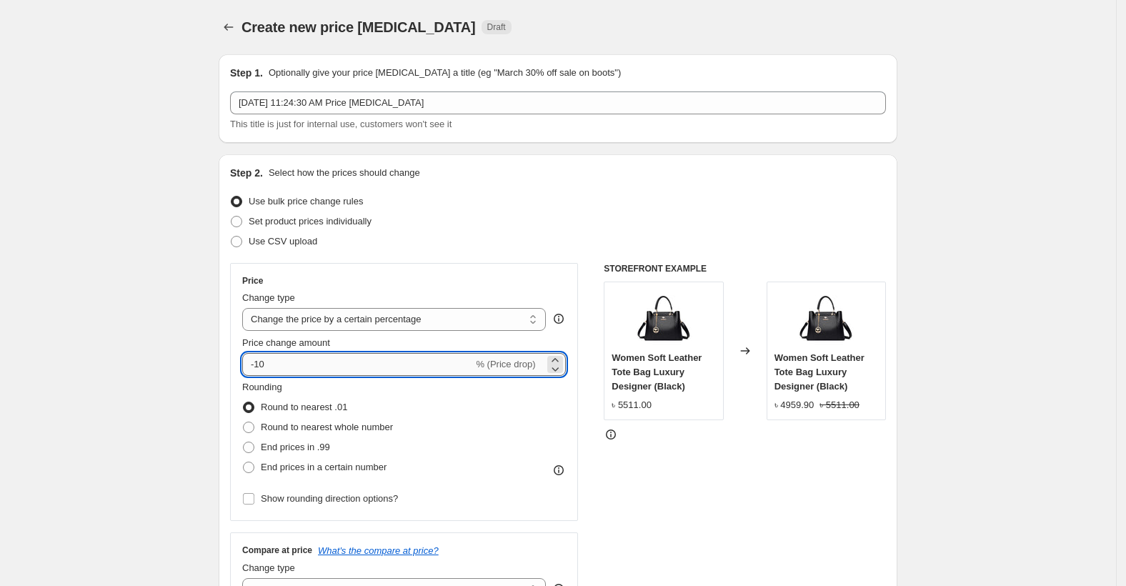
click at [328, 363] on input "-10" at bounding box center [357, 364] width 231 height 23
type input "-1"
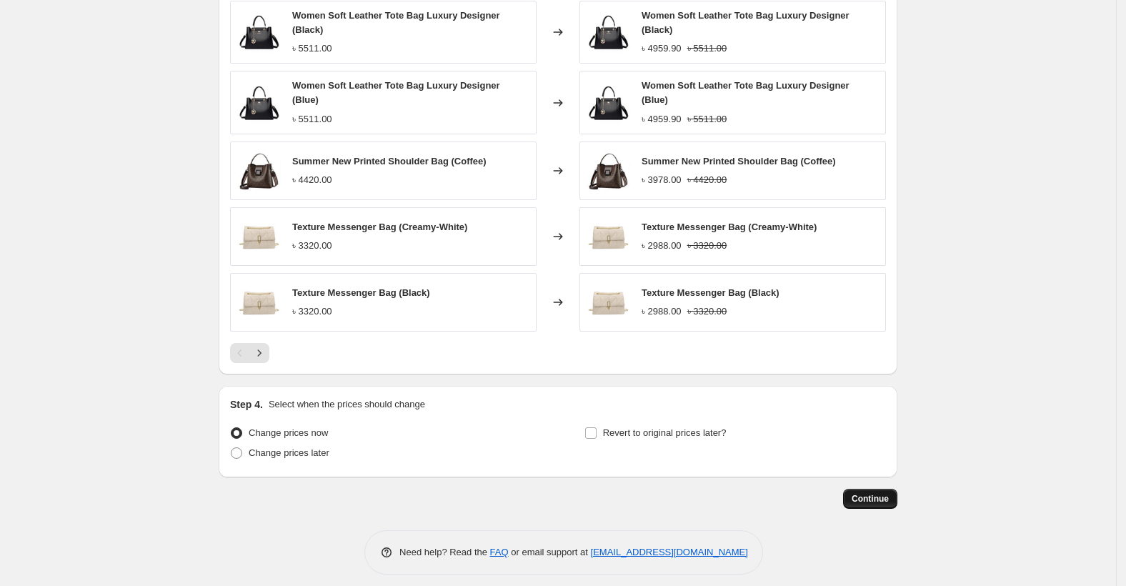
scroll to position [844, 0]
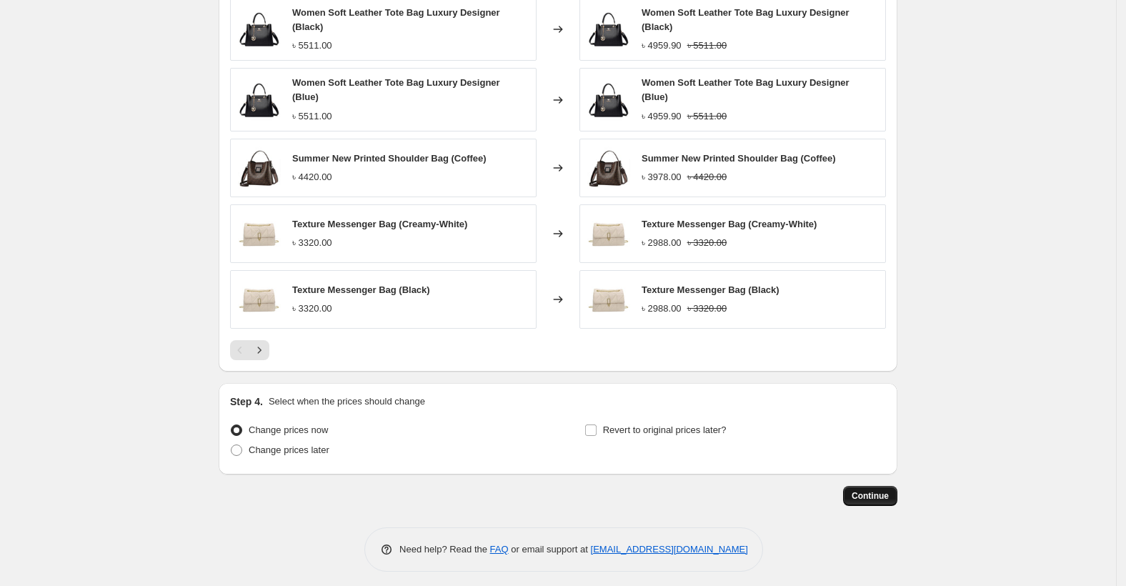
type input "-20"
click at [888, 493] on span "Continue" at bounding box center [869, 495] width 37 height 11
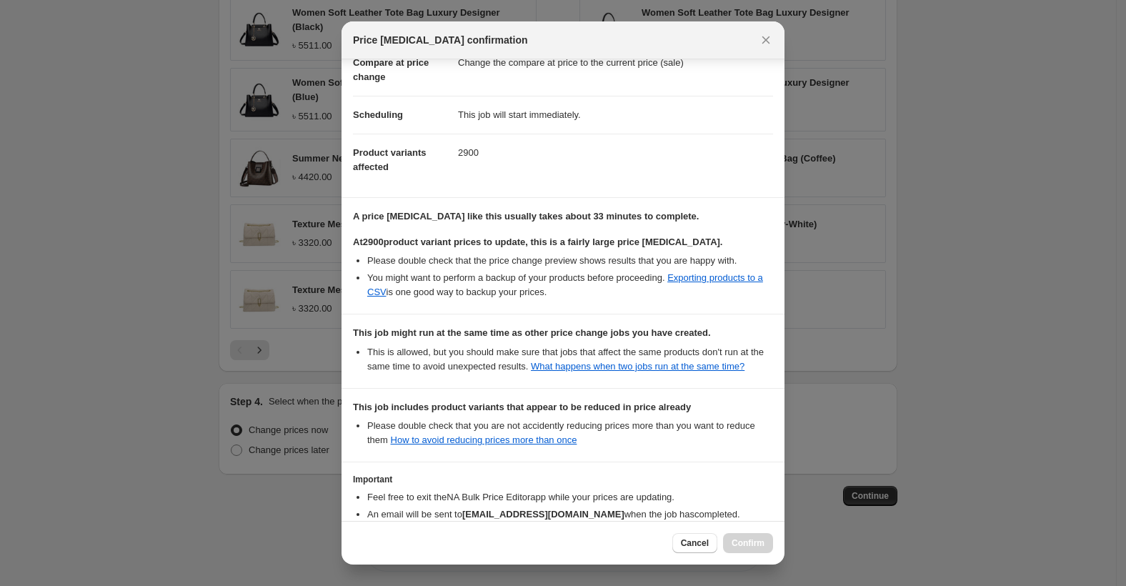
scroll to position [180, 0]
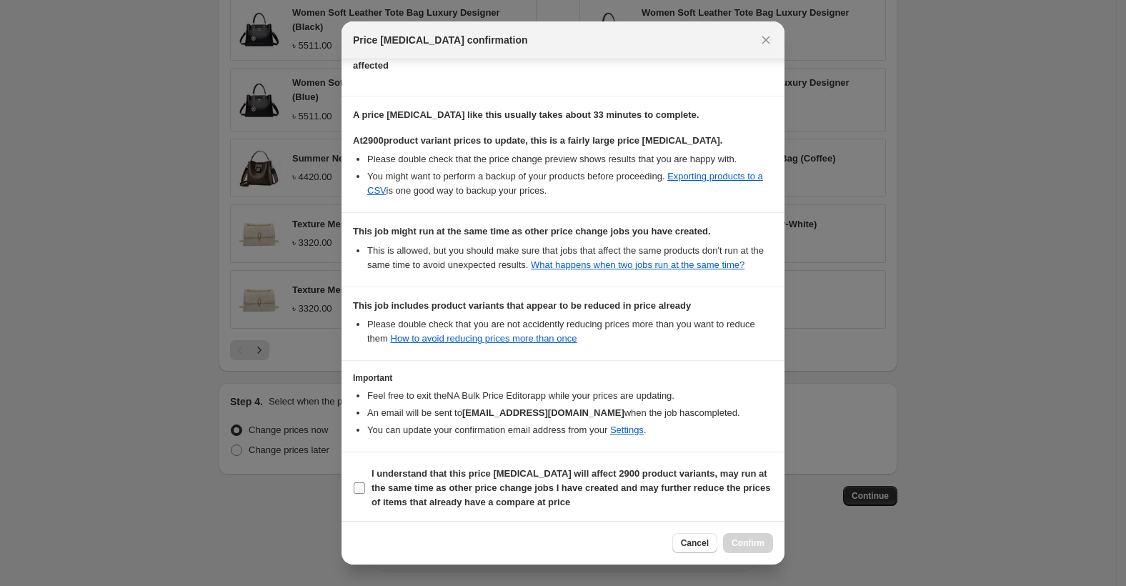
click at [371, 484] on label "I understand that this price [MEDICAL_DATA] will affect 2900 product variants, …" at bounding box center [563, 488] width 420 height 49
click at [365, 484] on input "I understand that this price [MEDICAL_DATA] will affect 2900 product variants, …" at bounding box center [359, 487] width 11 height 11
checkbox input "true"
click at [757, 549] on button "Confirm" at bounding box center [748, 543] width 50 height 20
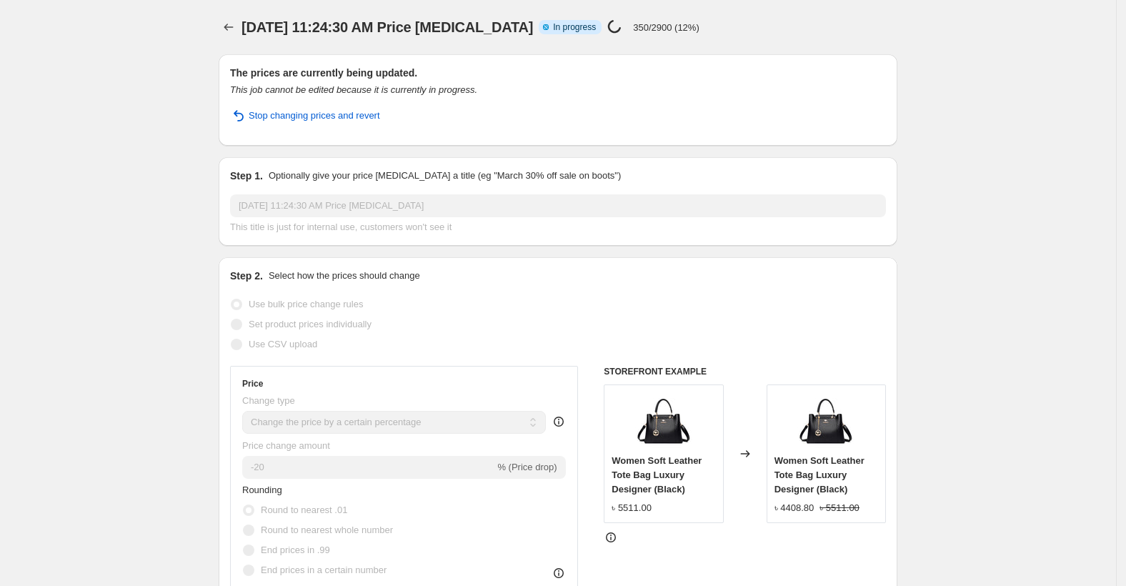
click at [248, 32] on span "[DATE] 11:24:30 AM Price [MEDICAL_DATA]" at bounding box center [386, 27] width 291 height 16
click at [236, 31] on icon "Price change jobs" at bounding box center [228, 27] width 14 height 14
